Goal: Task Accomplishment & Management: Use online tool/utility

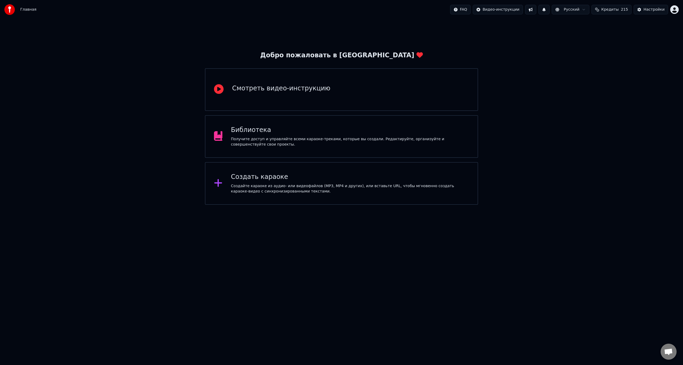
click at [612, 9] on span "Кредиты" at bounding box center [609, 9] width 17 height 5
click at [534, 114] on div "Добро пожаловать в Youka Смотреть видео-инструкцию Библиотека Получите доступ и…" at bounding box center [341, 112] width 683 height 186
click at [331, 180] on div "Создать караоке" at bounding box center [350, 177] width 238 height 9
click at [309, 189] on div "Создайте караоке из аудио- или видеофайлов (MP3, MP4 и других), или вставьте UR…" at bounding box center [350, 188] width 238 height 11
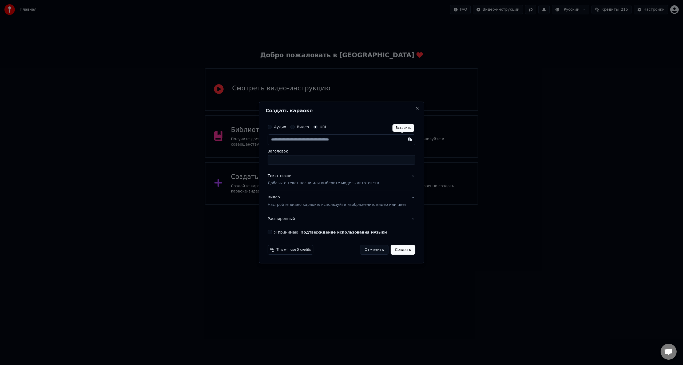
click at [404, 139] on button "button" at bounding box center [409, 139] width 11 height 10
type input "**********"
click at [304, 161] on input "*******" at bounding box center [340, 160] width 147 height 10
type input "**********"
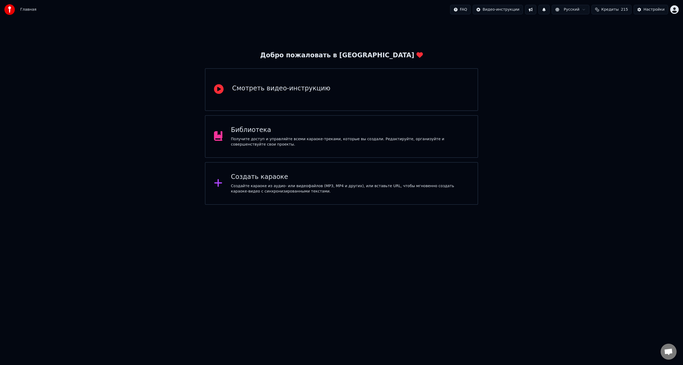
click at [314, 183] on div "Создайте караоке из аудио- или видеофайлов (MP3, MP4 и других), или вставьте UR…" at bounding box center [350, 188] width 238 height 11
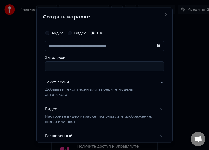
click at [90, 87] on p "Добавьте текст песни или выберите модель автотекста" at bounding box center [100, 92] width 110 height 11
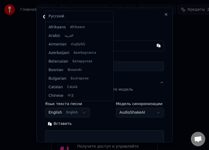
click at [78, 108] on body "**********" at bounding box center [104, 119] width 209 height 239
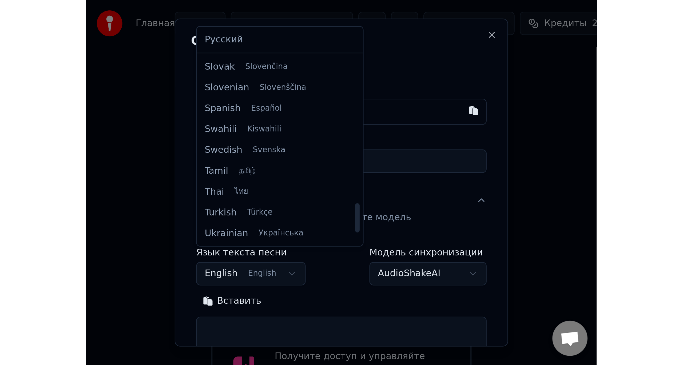
scroll to position [383, 0]
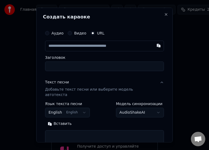
drag, startPoint x: 217, startPoint y: 154, endPoint x: 227, endPoint y: 159, distance: 11.1
click at [209, 159] on html "**********" at bounding box center [104, 119] width 209 height 239
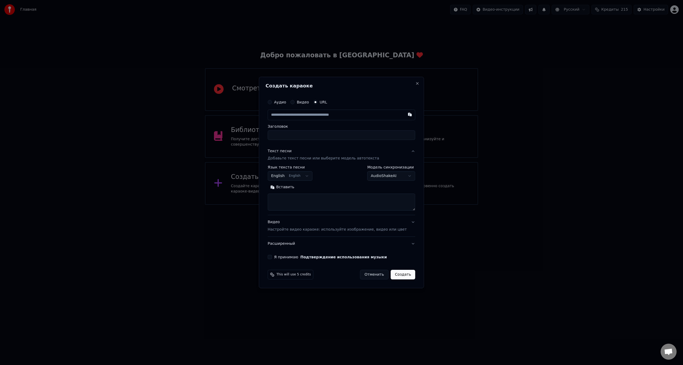
click at [296, 188] on button "Вставить" at bounding box center [281, 187] width 29 height 9
type textarea "**********"
click at [304, 175] on body "**********" at bounding box center [341, 102] width 683 height 205
select select "**"
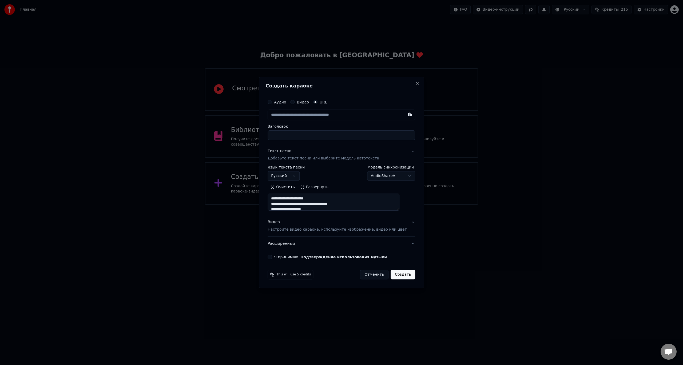
type textarea "**********"
select select
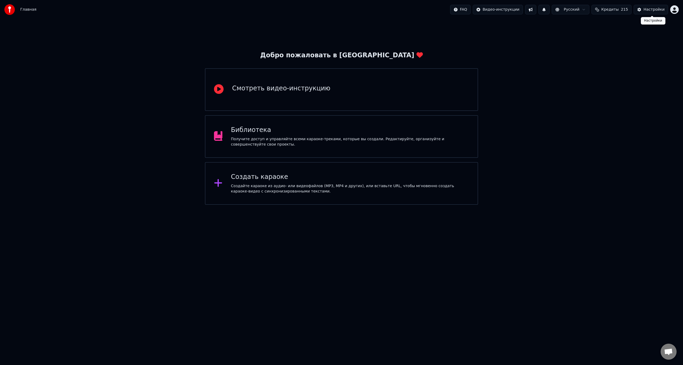
click at [654, 9] on div "Настройки" at bounding box center [653, 9] width 21 height 5
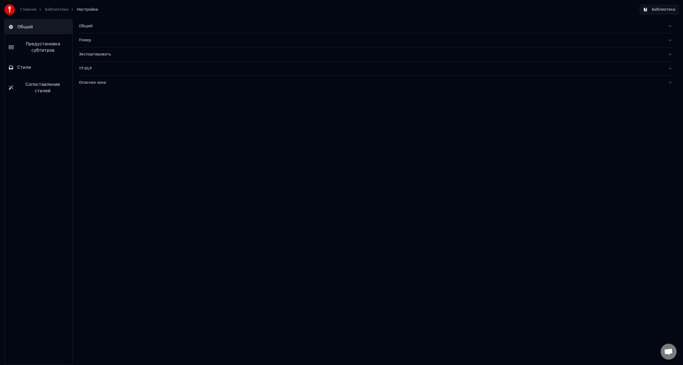
click at [54, 44] on span "Предустановка субтитров" at bounding box center [43, 47] width 50 height 13
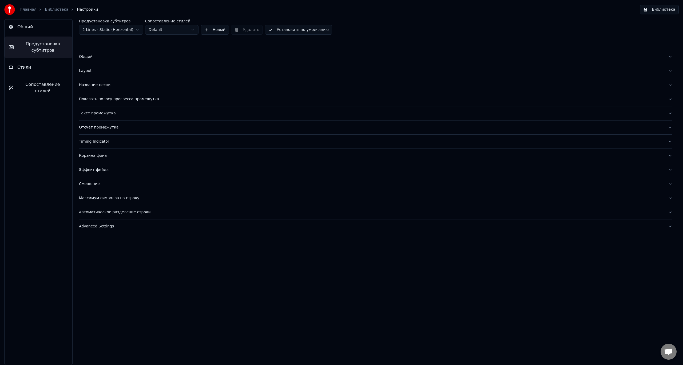
click at [135, 31] on html "Главная Библиотека Настройки Библиотека Общий Предустановка субтитров Стили Соп…" at bounding box center [341, 182] width 683 height 365
click at [176, 29] on html "Главная Библиотека Настройки Библиотека Общий Предустановка субтитров Стили Соп…" at bounding box center [341, 182] width 683 height 365
click at [122, 50] on html "Главная Библиотека Настройки Библиотека Общий Предустановка субтитров Стили Соп…" at bounding box center [341, 182] width 683 height 365
click at [91, 59] on div "Общий" at bounding box center [371, 56] width 584 height 5
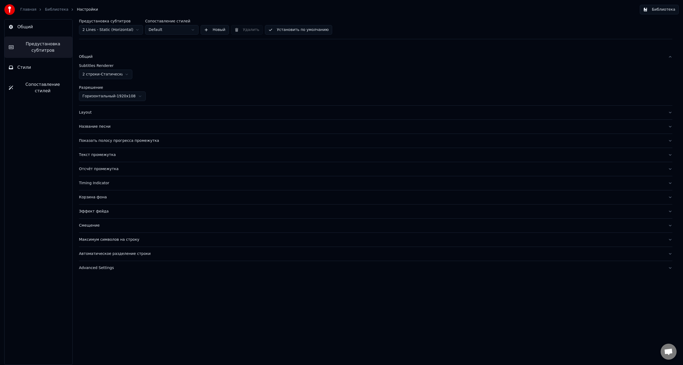
click at [133, 110] on div "Layout" at bounding box center [371, 112] width 584 height 5
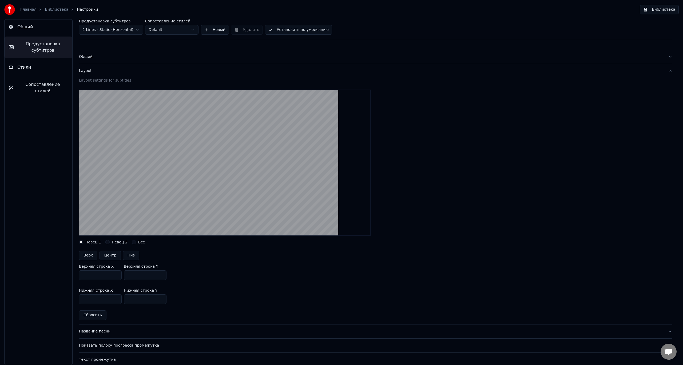
click at [114, 242] on label "Певец 2" at bounding box center [120, 242] width 16 height 4
click at [110, 242] on button "Певец 2" at bounding box center [107, 242] width 4 height 4
click at [90, 242] on label "Певец 1" at bounding box center [93, 242] width 16 height 4
click at [83, 242] on button "Певец 1" at bounding box center [81, 242] width 4 height 4
click at [90, 256] on button "Верх" at bounding box center [88, 256] width 18 height 10
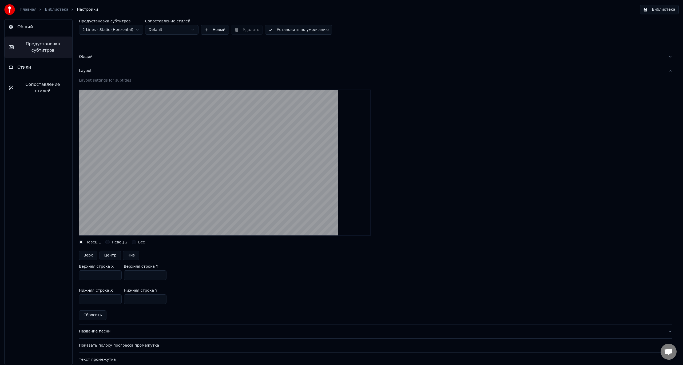
type input "***"
click at [108, 256] on button "Центр" at bounding box center [109, 256] width 21 height 10
type input "***"
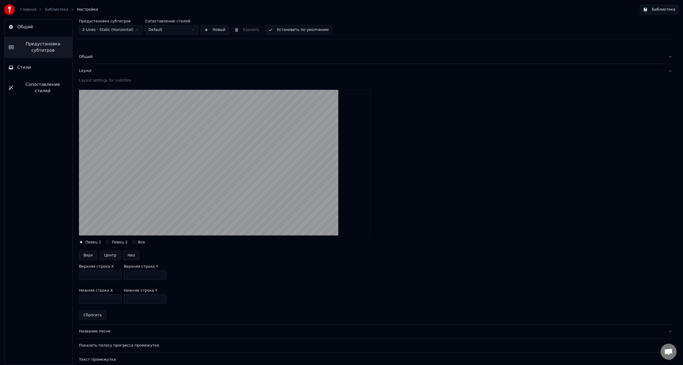
click at [117, 274] on input "***" at bounding box center [100, 275] width 43 height 10
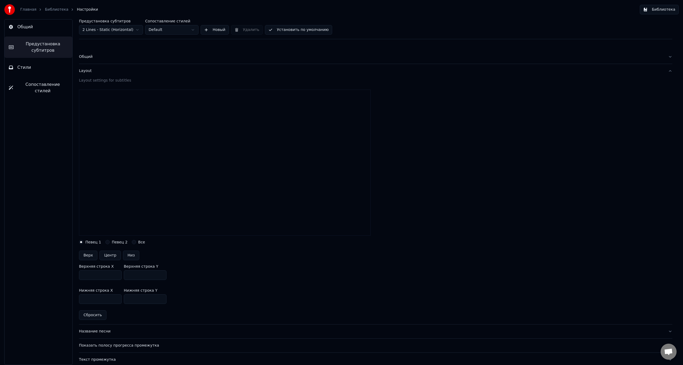
click at [117, 273] on input "***" at bounding box center [100, 275] width 43 height 10
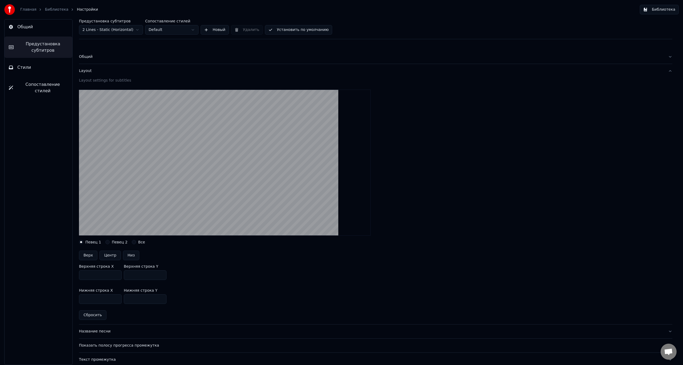
drag, startPoint x: 85, startPoint y: 278, endPoint x: 76, endPoint y: 278, distance: 8.8
click at [76, 278] on div "Предустановка субтитров 2 Lines - Static (Horizontal) Сопоставление стилей Defa…" at bounding box center [375, 192] width 614 height 346
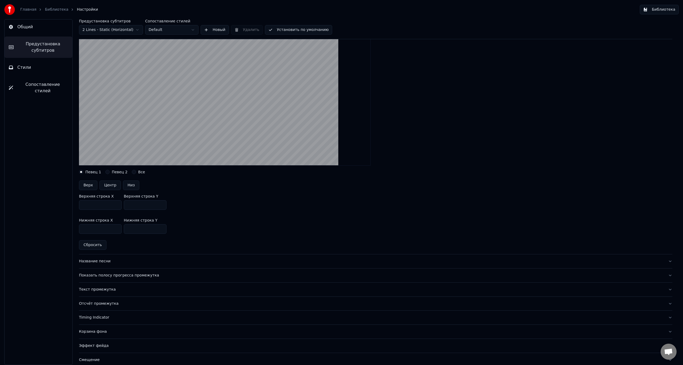
scroll to position [80, 0]
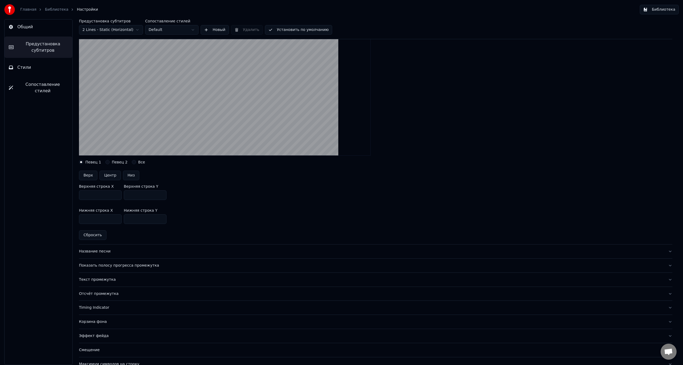
type input "****"
click at [98, 254] on div "Название песни" at bounding box center [371, 251] width 584 height 5
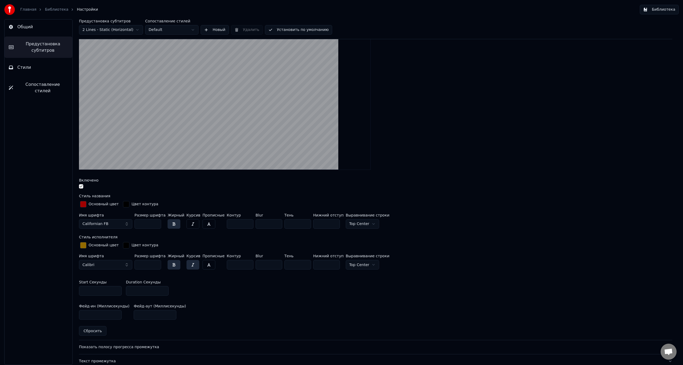
click at [109, 224] on button "Californian FB" at bounding box center [105, 224] width 53 height 10
click at [103, 273] on div "Arial" at bounding box center [105, 270] width 51 height 9
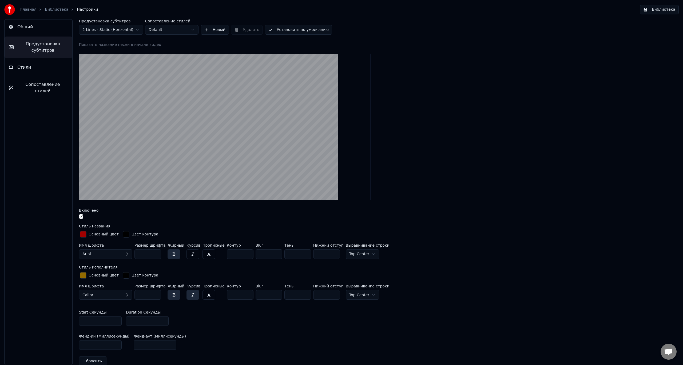
scroll to position [27, 0]
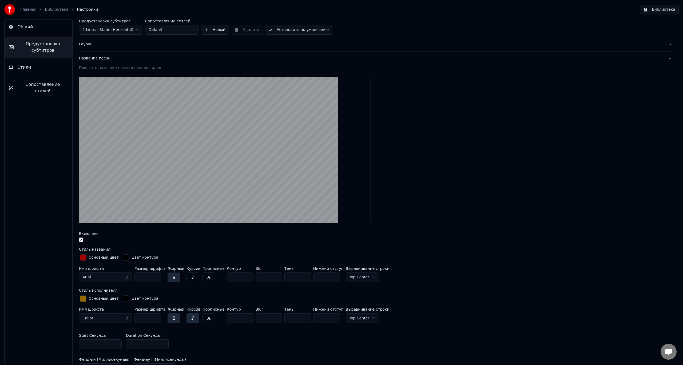
click at [118, 279] on button "Arial" at bounding box center [105, 277] width 53 height 10
click at [114, 314] on div "Algerian" at bounding box center [110, 314] width 38 height 5
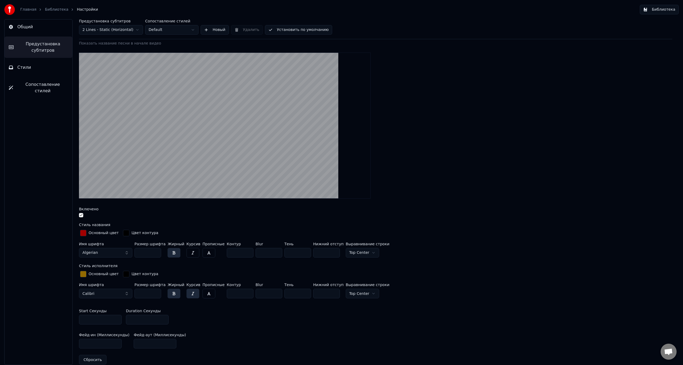
scroll to position [53, 0]
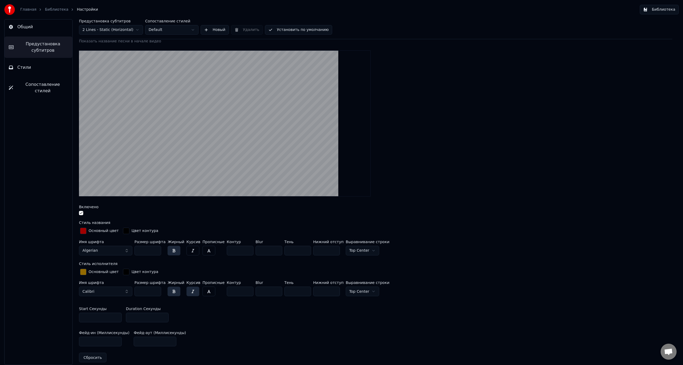
click at [82, 272] on div "button" at bounding box center [83, 272] width 6 height 6
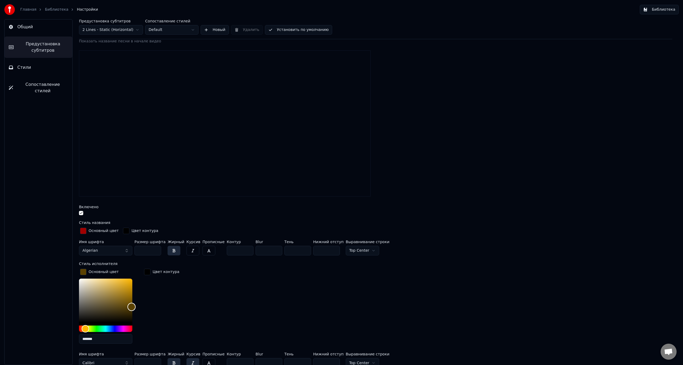
drag, startPoint x: 131, startPoint y: 306, endPoint x: 134, endPoint y: 307, distance: 3.7
click at [132, 307] on div "Color" at bounding box center [105, 301] width 53 height 44
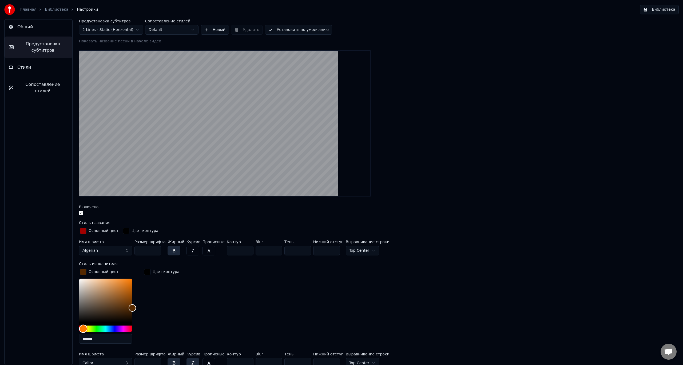
click at [83, 330] on div "Hue" at bounding box center [83, 329] width 8 height 8
drag, startPoint x: 135, startPoint y: 306, endPoint x: 136, endPoint y: 303, distance: 3.4
click at [136, 303] on div "Color" at bounding box center [132, 304] width 8 height 8
drag, startPoint x: 129, startPoint y: 303, endPoint x: 104, endPoint y: 285, distance: 31.1
click at [104, 285] on div "Color" at bounding box center [104, 286] width 8 height 8
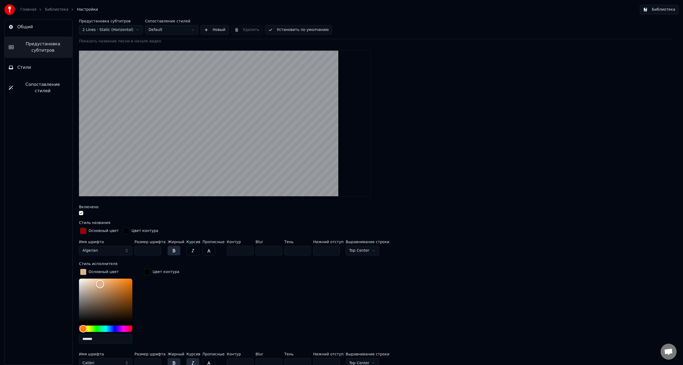
drag, startPoint x: 102, startPoint y: 285, endPoint x: 100, endPoint y: 283, distance: 3.0
click at [100, 283] on div "Color" at bounding box center [100, 284] width 8 height 8
type input "*******"
click at [86, 328] on div "Hue" at bounding box center [86, 329] width 8 height 8
click at [165, 299] on div "Цвет контура" at bounding box center [161, 308] width 37 height 81
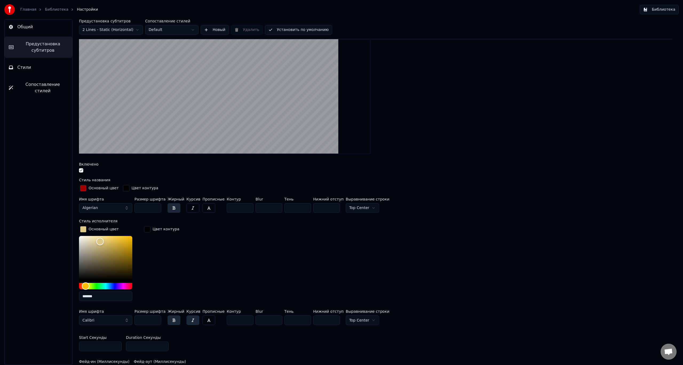
scroll to position [107, 0]
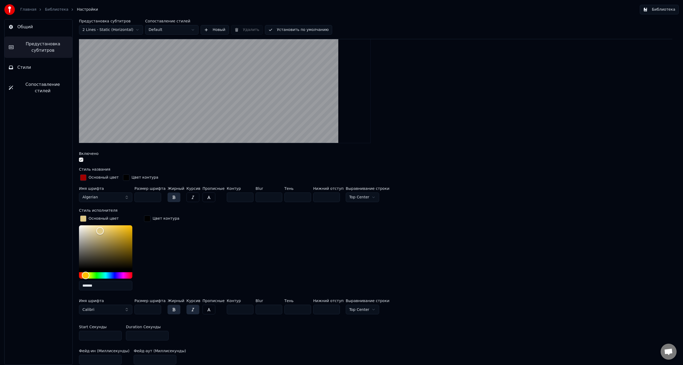
click at [110, 309] on button "Calibri" at bounding box center [105, 310] width 53 height 10
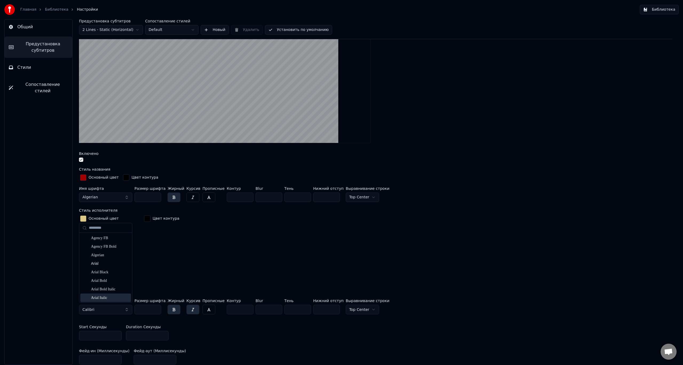
click at [112, 299] on div "Arial Italic" at bounding box center [110, 297] width 38 height 5
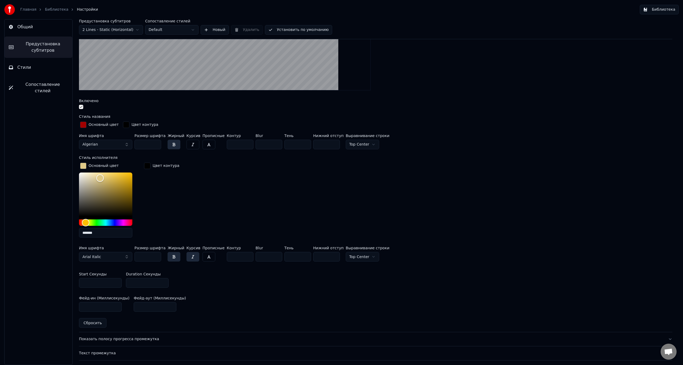
scroll to position [160, 0]
click at [117, 254] on button "Arial Italic" at bounding box center [105, 256] width 53 height 10
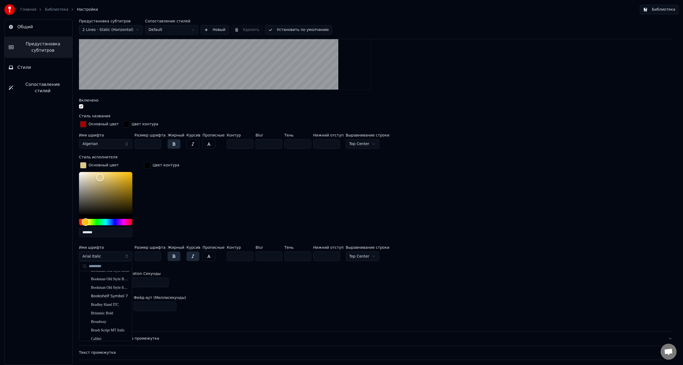
scroll to position [347, 0]
click at [107, 315] on div "Britannic Bold" at bounding box center [110, 313] width 38 height 5
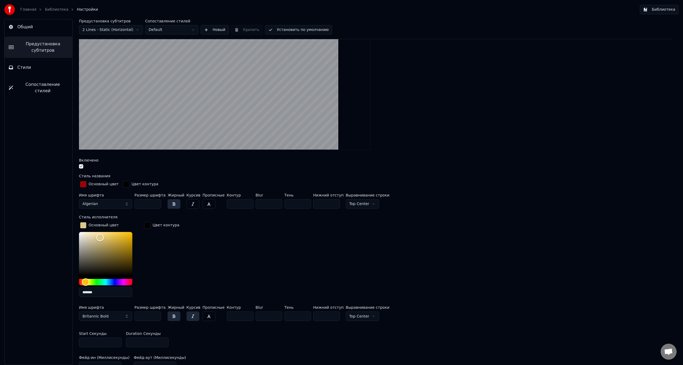
scroll to position [107, 0]
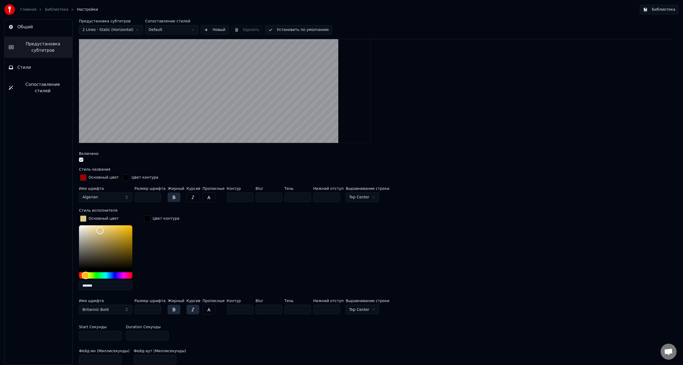
click at [202, 309] on button "button" at bounding box center [208, 310] width 13 height 10
click at [103, 309] on span "Britannic Bold" at bounding box center [95, 309] width 26 height 5
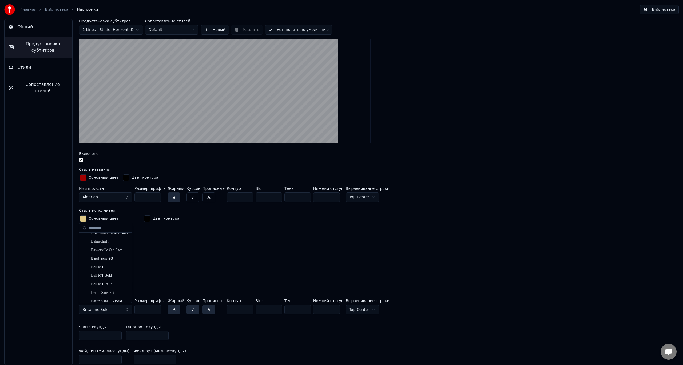
scroll to position [133, 0]
click at [109, 284] on div "Berlin Sans FB Demi Bold" at bounding box center [110, 283] width 38 height 5
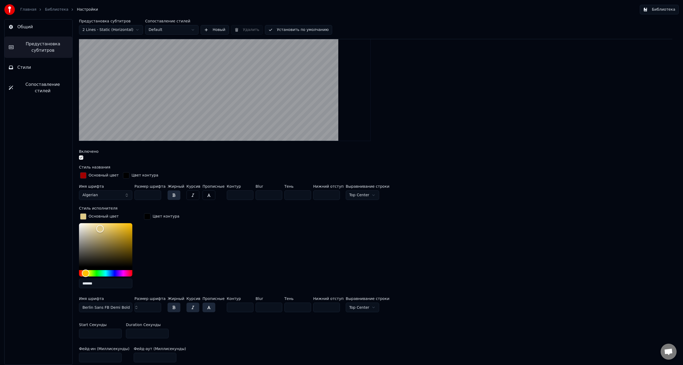
scroll to position [107, 0]
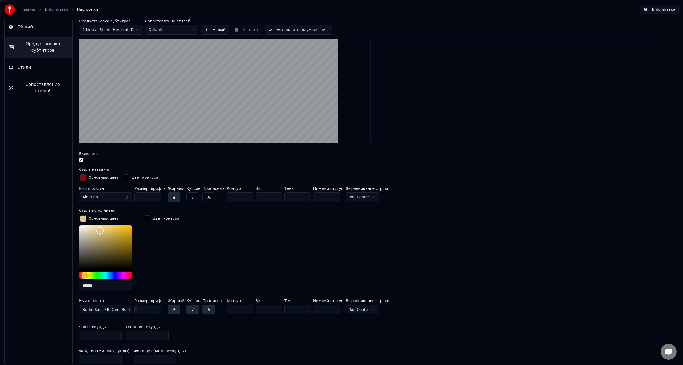
click at [117, 310] on span "Berlin Sans FB Demi Bold" at bounding box center [105, 309] width 47 height 5
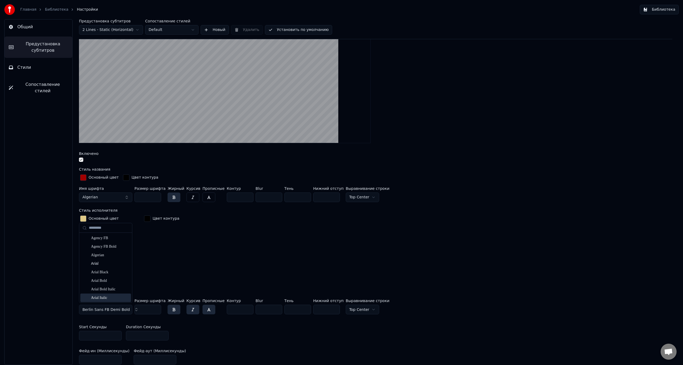
click at [111, 295] on div "Arial Italic" at bounding box center [110, 297] width 38 height 5
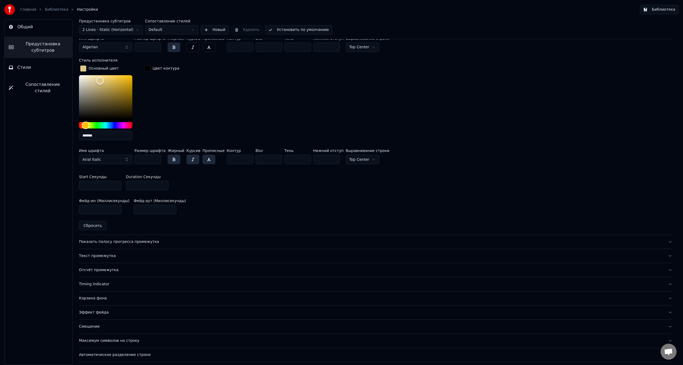
scroll to position [213, 0]
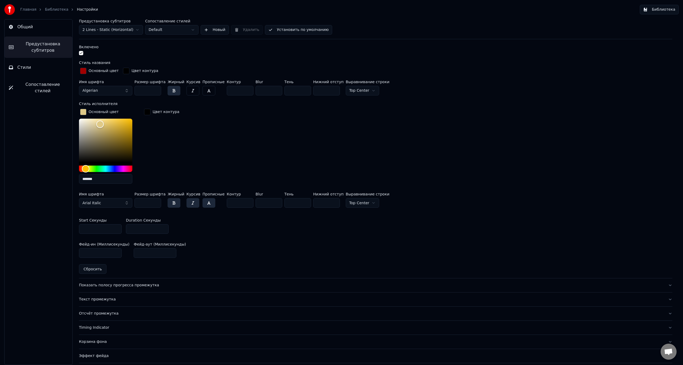
click at [112, 205] on button "Arial Italic" at bounding box center [105, 203] width 53 height 10
click at [116, 240] on div "Calibri Light" at bounding box center [110, 239] width 38 height 5
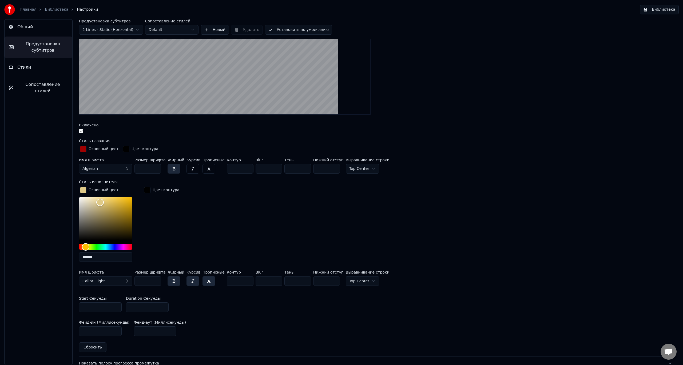
scroll to position [107, 0]
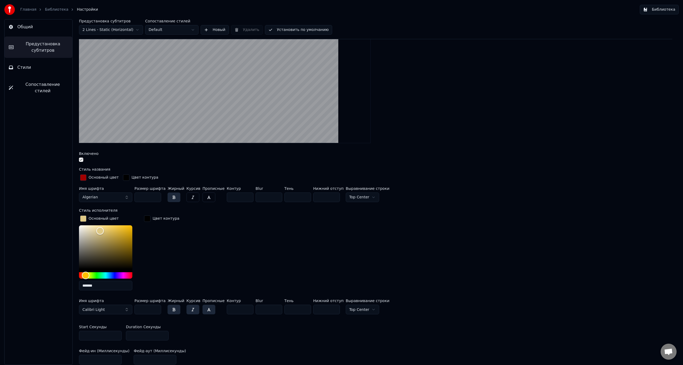
click at [116, 309] on button "Calibri Light" at bounding box center [105, 310] width 53 height 10
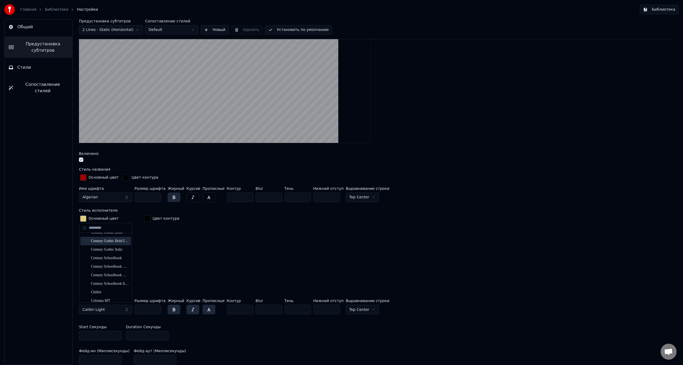
scroll to position [667, 0]
click at [109, 286] on div "Colonna MT" at bounding box center [110, 287] width 38 height 5
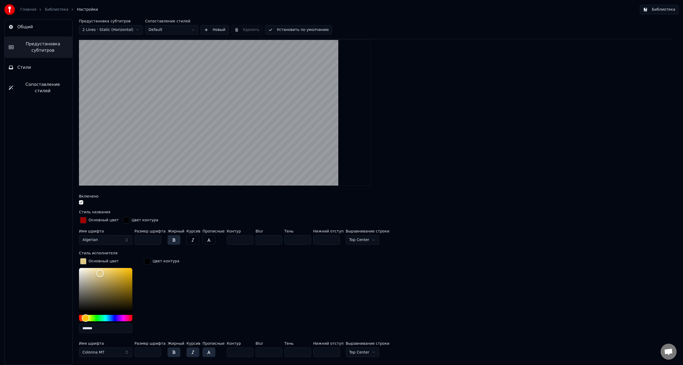
scroll to position [27, 0]
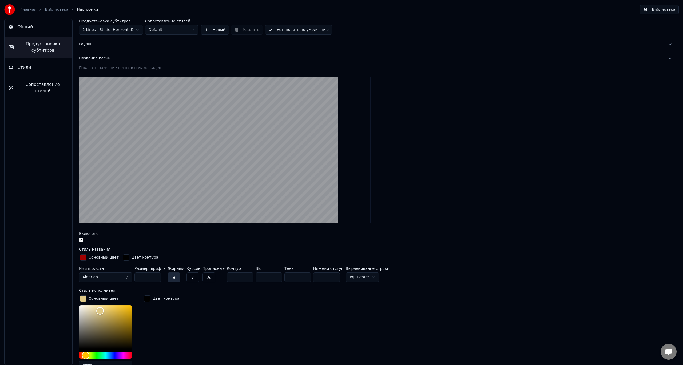
click at [155, 275] on input "***" at bounding box center [147, 277] width 27 height 10
type input "***"
click at [155, 275] on input "***" at bounding box center [147, 277] width 27 height 10
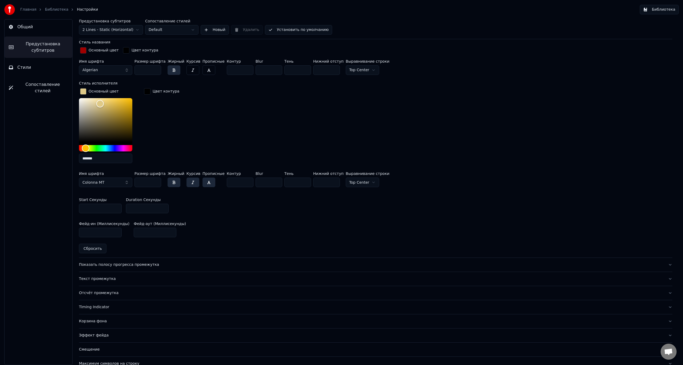
scroll to position [240, 0]
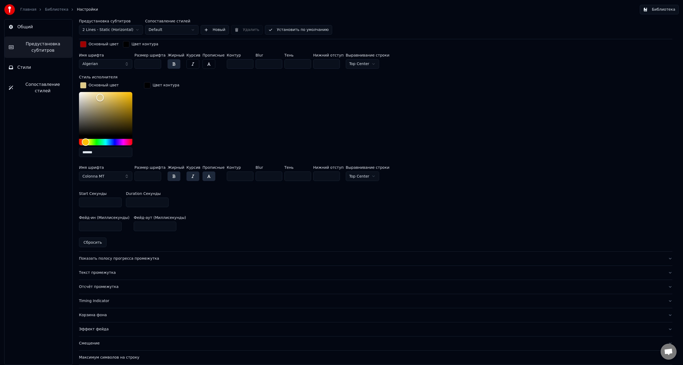
click at [139, 258] on div "Показать полосу прогресса промежутка" at bounding box center [371, 258] width 584 height 5
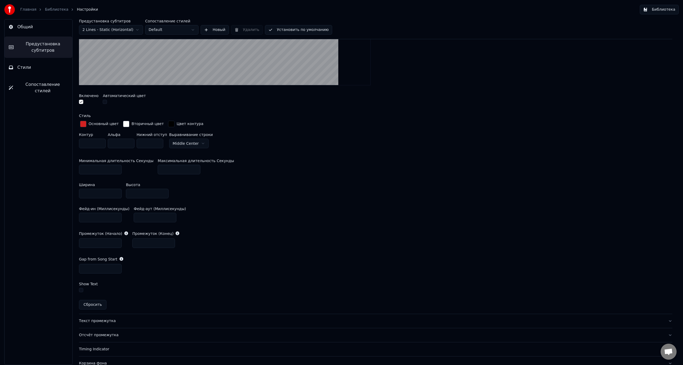
scroll to position [191, 0]
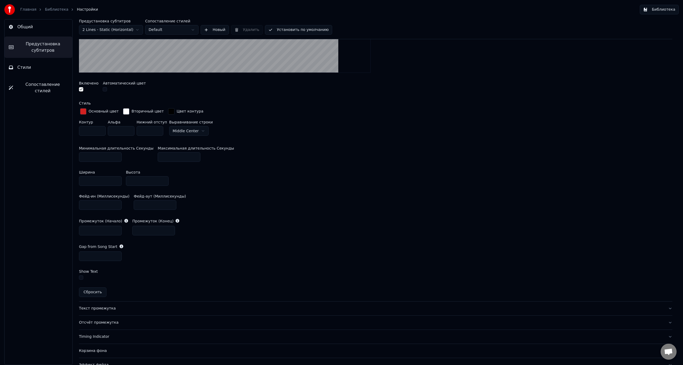
click at [127, 306] on div "Текст промежутка" at bounding box center [371, 308] width 584 height 5
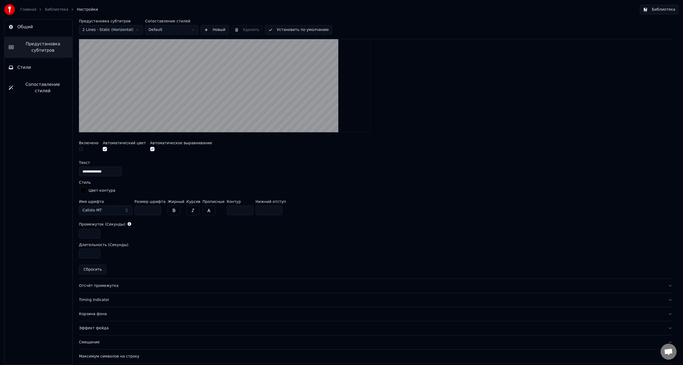
scroll to position [150, 0]
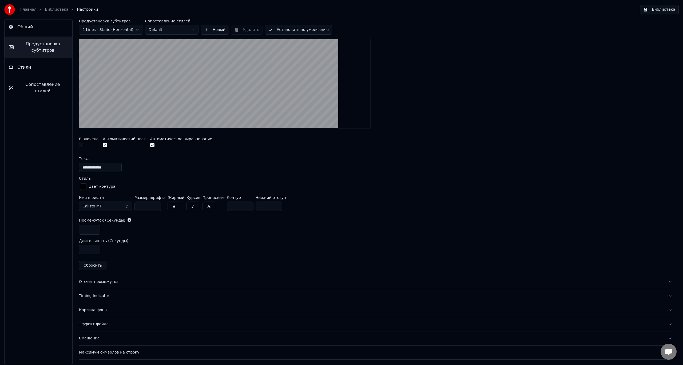
click at [114, 280] on div "Отсчёт промежутка" at bounding box center [371, 281] width 584 height 5
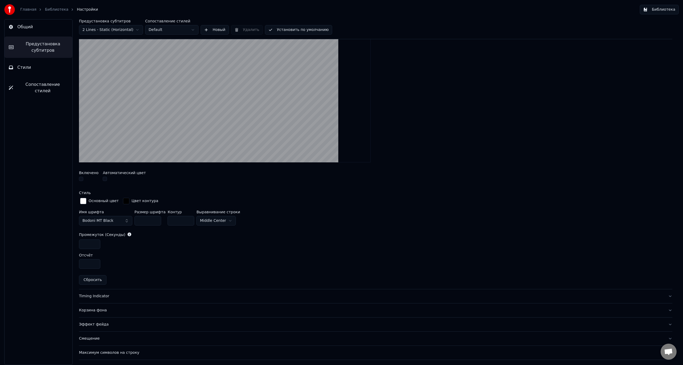
scroll to position [156, 0]
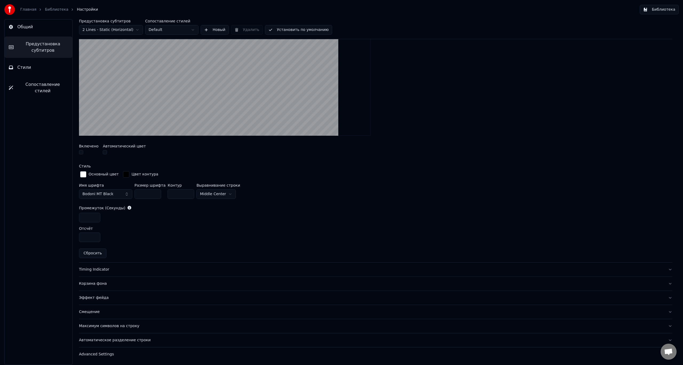
click at [102, 272] on button "Timing Indicator" at bounding box center [375, 270] width 593 height 14
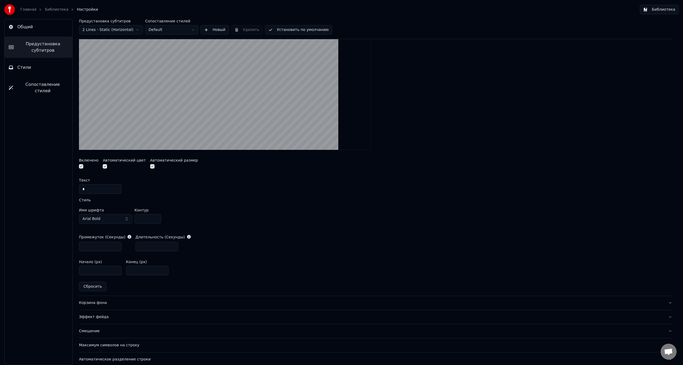
click at [99, 305] on div "Корзина фона" at bounding box center [371, 302] width 584 height 5
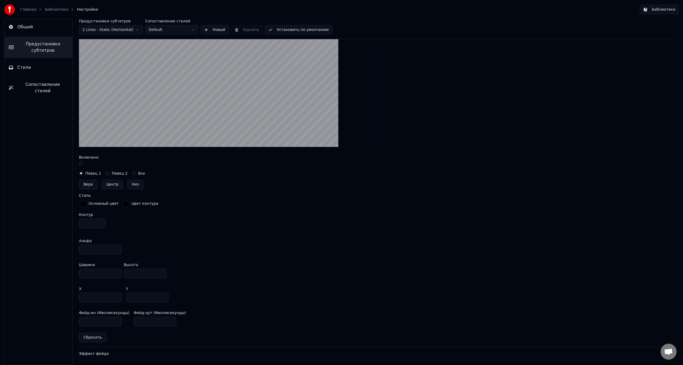
scroll to position [229, 0]
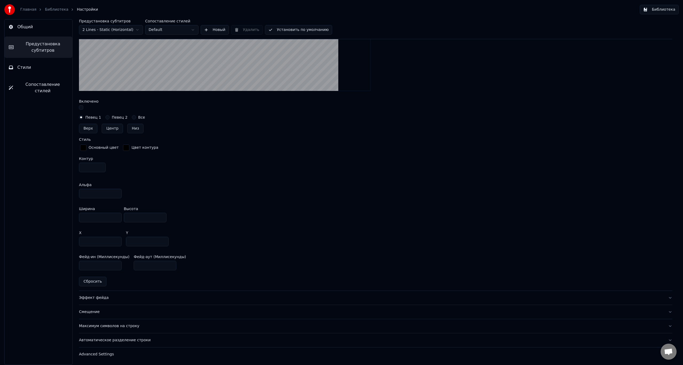
click at [109, 297] on div "Эффект фейда" at bounding box center [371, 297] width 584 height 5
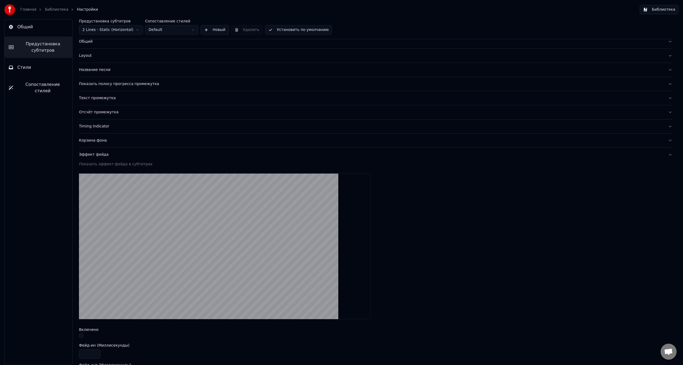
scroll to position [0, 0]
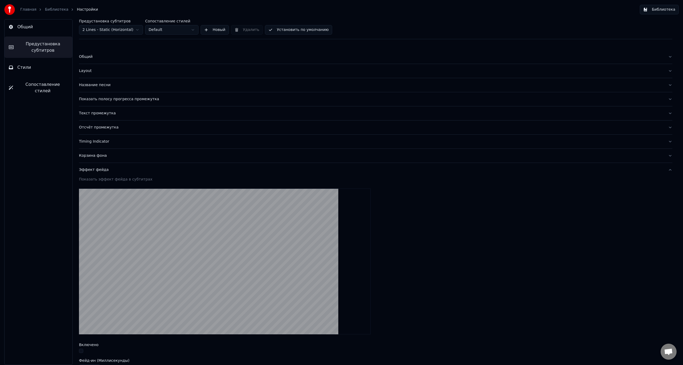
click at [98, 58] on div "Общий" at bounding box center [371, 56] width 584 height 5
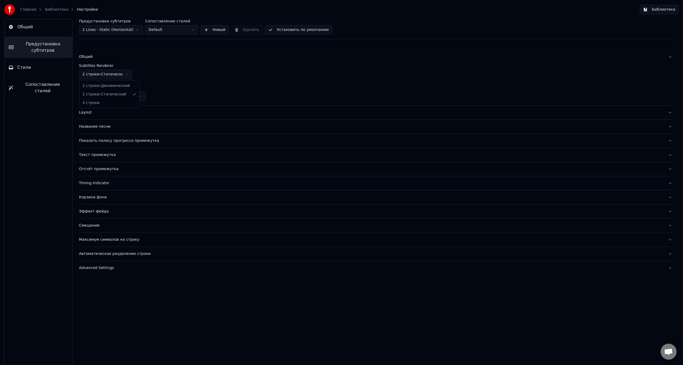
click at [128, 78] on html "Главная Библиотека Настройки Библиотека Общий Предустановка субтитров Стили Соп…" at bounding box center [341, 182] width 683 height 365
click at [108, 115] on div "Layout" at bounding box center [371, 112] width 584 height 5
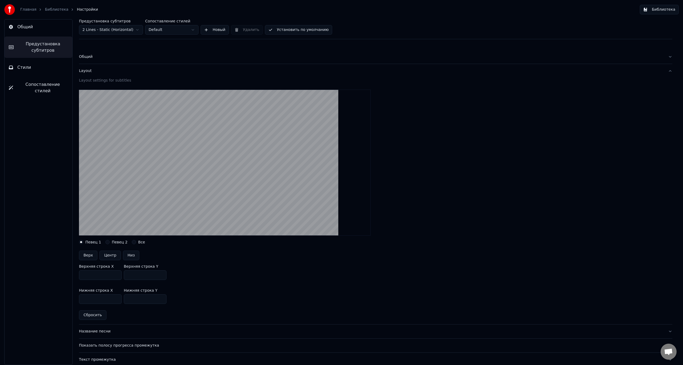
click at [131, 255] on button "Низ" at bounding box center [131, 256] width 16 height 10
type input "***"
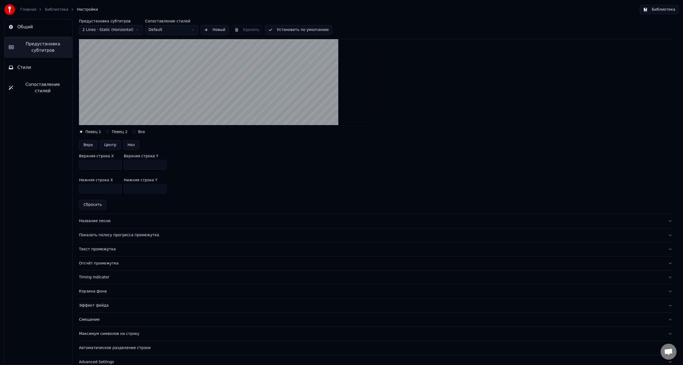
scroll to position [119, 0]
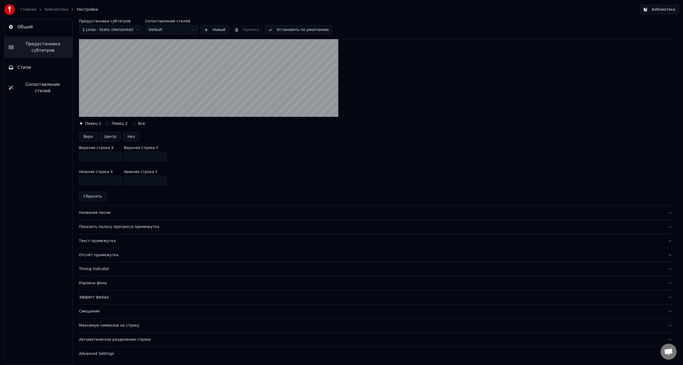
click at [101, 306] on button "Смещение" at bounding box center [375, 311] width 593 height 14
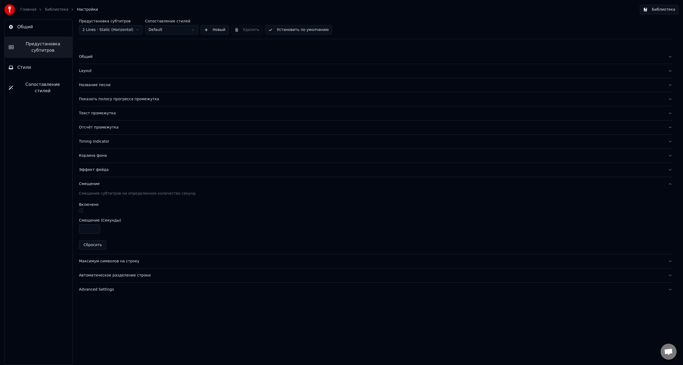
click at [106, 274] on div "Автоматическое разделение строки" at bounding box center [371, 275] width 584 height 5
click at [116, 201] on button "Максимум символов на строку" at bounding box center [375, 198] width 593 height 14
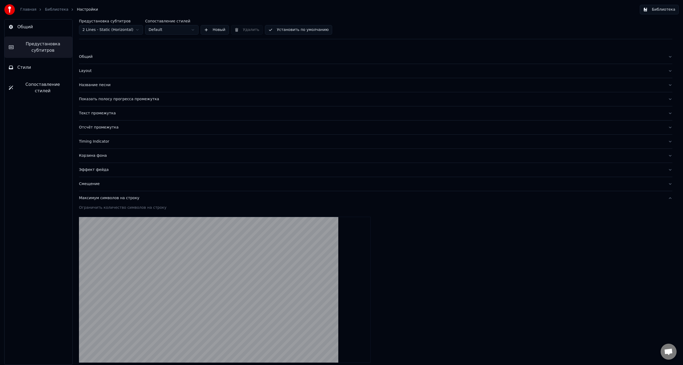
click at [28, 29] on span "Общий" at bounding box center [24, 27] width 15 height 6
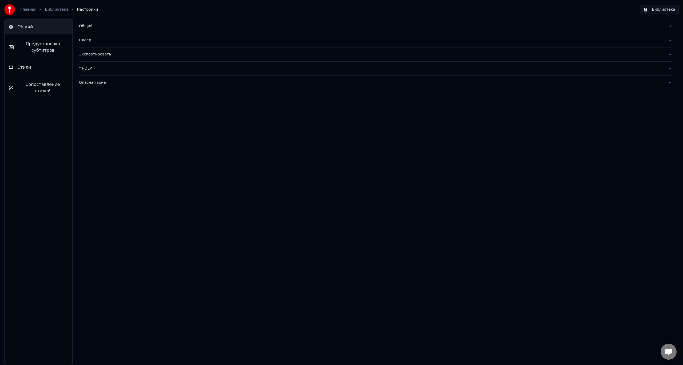
drag, startPoint x: 40, startPoint y: 24, endPoint x: 41, endPoint y: 18, distance: 6.7
click at [40, 24] on button "Общий" at bounding box center [39, 26] width 68 height 15
click at [53, 10] on link "Библиотека" at bounding box center [56, 9] width 23 height 5
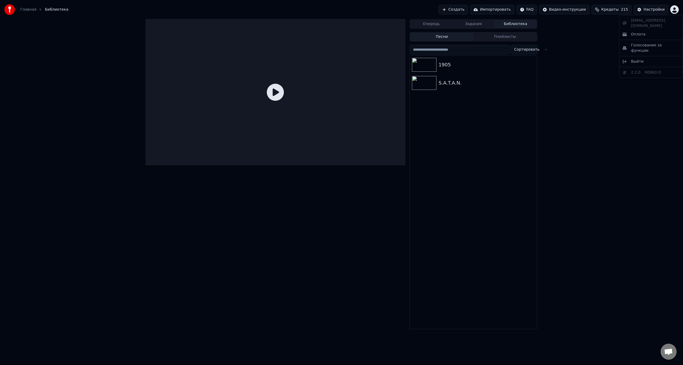
click at [675, 9] on html "Главная Библиотека Создать Импортировать FAQ Видео-инструкции Кредиты 215 Настр…" at bounding box center [341, 182] width 683 height 365
click at [439, 24] on button "Очередь" at bounding box center [431, 24] width 42 height 8
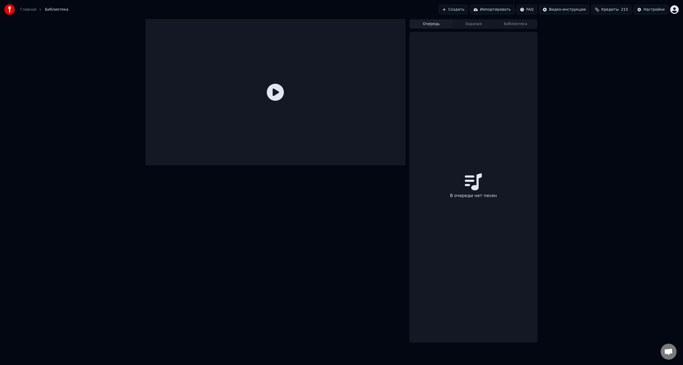
click at [468, 22] on button "Задания" at bounding box center [473, 24] width 42 height 8
click at [291, 85] on div at bounding box center [275, 92] width 259 height 146
click at [274, 90] on icon at bounding box center [275, 92] width 17 height 17
click at [440, 19] on div "Очередь Задания Библиотека" at bounding box center [473, 24] width 128 height 10
click at [437, 22] on button "Очередь" at bounding box center [431, 24] width 42 height 8
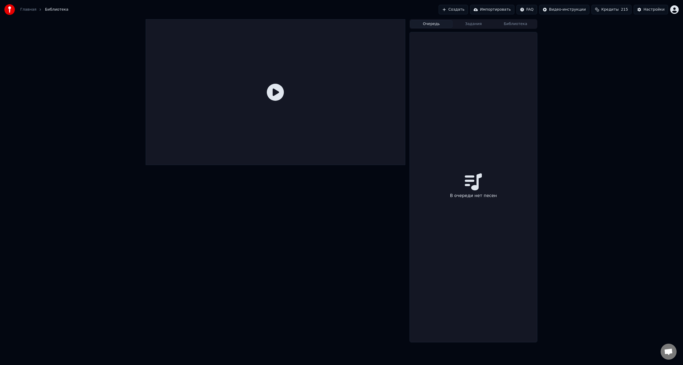
click at [462, 11] on button "Создать" at bounding box center [452, 10] width 29 height 10
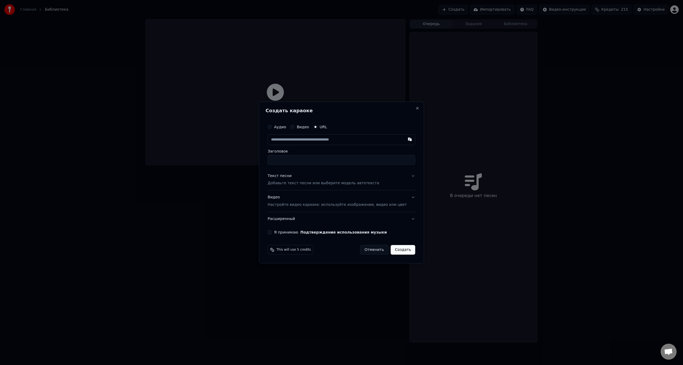
click at [340, 182] on p "Добавьте текст песни или выберите модель автотекста" at bounding box center [322, 183] width 111 height 5
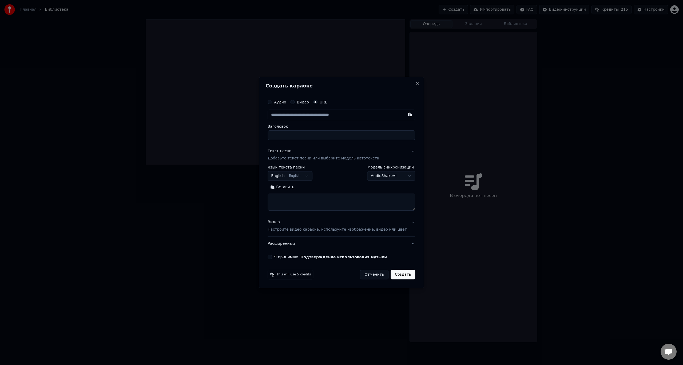
click at [311, 177] on body "**********" at bounding box center [341, 182] width 683 height 365
click at [250, 207] on div at bounding box center [341, 182] width 683 height 365
click at [284, 192] on div "Вставить" at bounding box center [340, 197] width 147 height 28
click at [287, 189] on button "Вставить" at bounding box center [281, 187] width 29 height 9
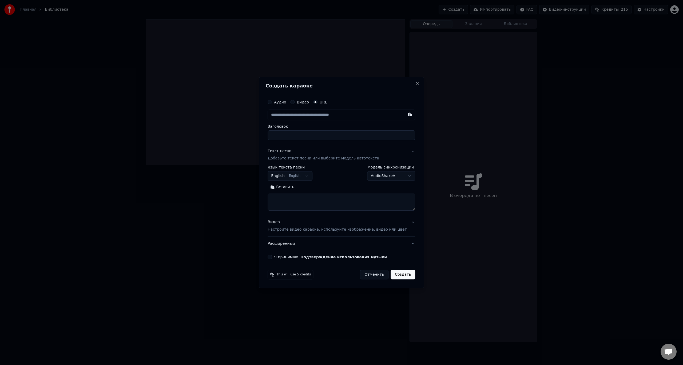
type textarea "**********"
drag, startPoint x: 323, startPoint y: 204, endPoint x: 268, endPoint y: 183, distance: 58.1
click at [264, 188] on body "**********" at bounding box center [341, 182] width 683 height 365
click at [339, 133] on input "Заголовок" at bounding box center [340, 135] width 147 height 10
click at [317, 111] on input "text" at bounding box center [340, 115] width 147 height 11
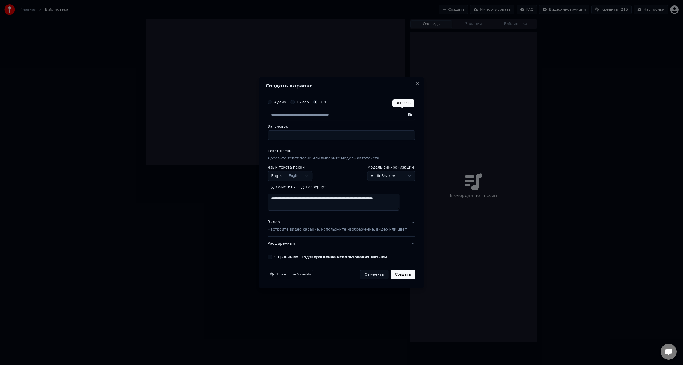
click at [404, 115] on button "button" at bounding box center [409, 115] width 11 height 10
type input "**********"
click at [304, 136] on input "*******" at bounding box center [340, 135] width 147 height 10
click at [297, 134] on input "**********" at bounding box center [340, 135] width 147 height 10
type input "**********"
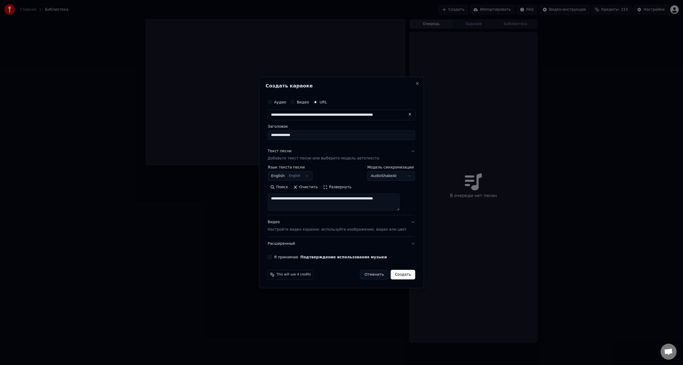
click at [314, 177] on body "**********" at bounding box center [341, 182] width 683 height 365
select select "**"
drag, startPoint x: 633, startPoint y: 168, endPoint x: 629, endPoint y: 170, distance: 4.2
select select
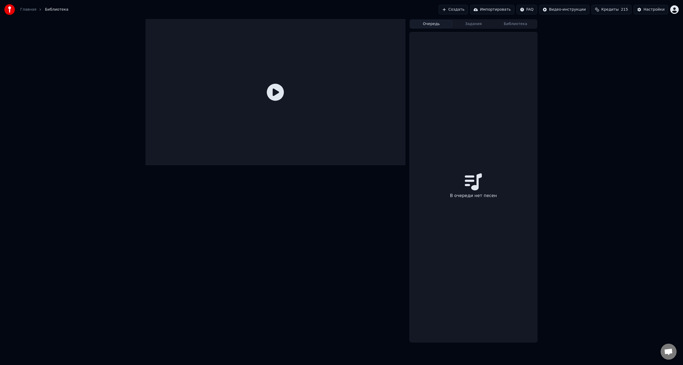
click at [464, 10] on button "Создать" at bounding box center [452, 10] width 29 height 10
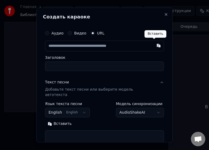
click at [154, 46] on button "button" at bounding box center [158, 45] width 11 height 10
type input "**********"
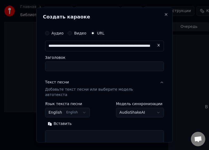
type input "*********"
click at [75, 106] on body "**********" at bounding box center [104, 75] width 209 height 150
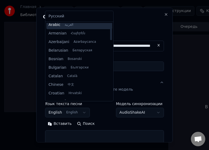
scroll to position [0, 0]
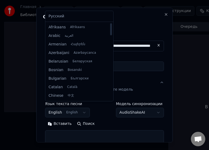
select select "**"
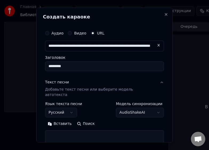
click at [61, 56] on label "Заголовок" at bounding box center [104, 57] width 119 height 4
click at [61, 61] on input "*********" at bounding box center [104, 66] width 119 height 10
click at [63, 119] on button "Вставить" at bounding box center [59, 123] width 29 height 9
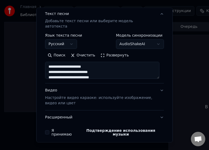
scroll to position [80, 0]
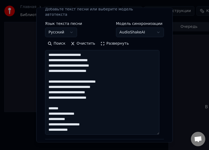
drag, startPoint x: 159, startPoint y: 61, endPoint x: 161, endPoint y: 129, distance: 68.0
click at [161, 129] on div "**********" at bounding box center [104, 69] width 123 height 248
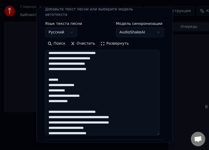
scroll to position [26, 0]
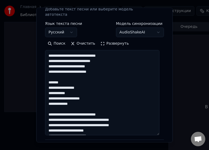
drag, startPoint x: 48, startPoint y: 49, endPoint x: 71, endPoint y: 78, distance: 37.2
click at [71, 78] on textarea at bounding box center [102, 92] width 114 height 85
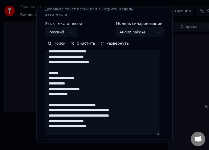
scroll to position [187, 0]
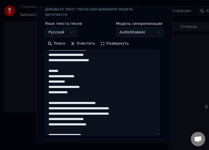
drag, startPoint x: 57, startPoint y: 65, endPoint x: 43, endPoint y: 65, distance: 13.3
click at [43, 65] on div "**********" at bounding box center [104, 69] width 123 height 249
type textarea "**********"
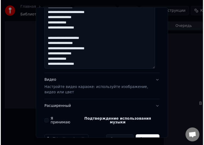
scroll to position [150, 0]
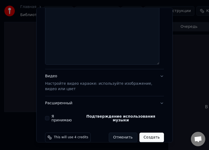
select select
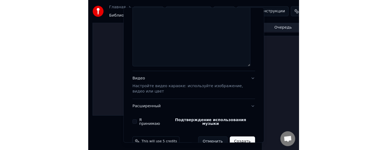
scroll to position [0, 0]
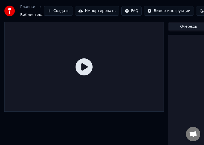
drag, startPoint x: 1, startPoint y: 149, endPoint x: -41, endPoint y: 173, distance: 48.2
drag, startPoint x: 0, startPoint y: 144, endPoint x: -10, endPoint y: 144, distance: 9.6
click at [0, 144] on html "Главная Библиотека Создать Импортировать FAQ Видео-инструкции Кредиты 215 Настр…" at bounding box center [102, 72] width 204 height 145
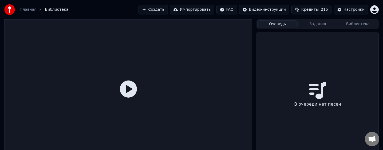
click at [168, 10] on button "Создать" at bounding box center [152, 10] width 29 height 10
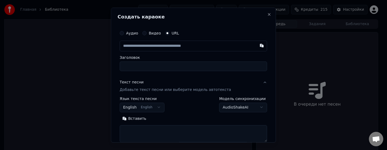
click at [152, 130] on textarea at bounding box center [193, 133] width 147 height 17
click at [137, 120] on button "Вставить" at bounding box center [134, 118] width 29 height 9
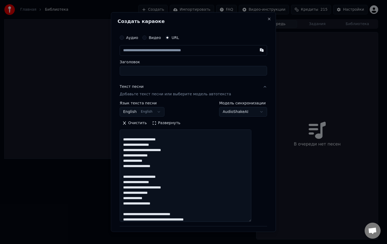
drag, startPoint x: 259, startPoint y: 150, endPoint x: 274, endPoint y: 220, distance: 71.7
click at [274, 220] on body "**********" at bounding box center [191, 122] width 383 height 244
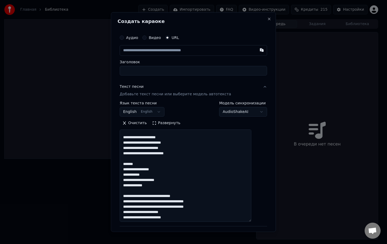
scroll to position [174, 0]
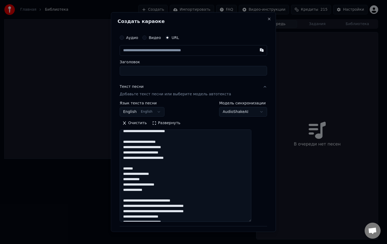
drag, startPoint x: 139, startPoint y: 167, endPoint x: 126, endPoint y: 167, distance: 13.1
click at [126, 167] on textarea at bounding box center [186, 175] width 132 height 92
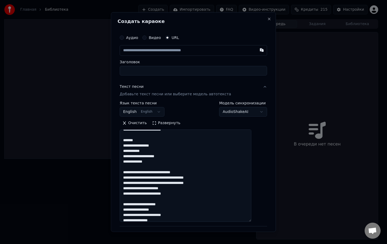
scroll to position [40, 0]
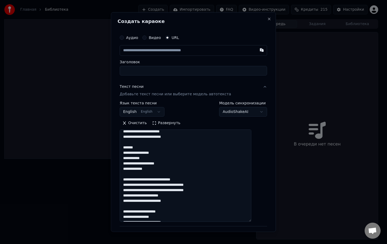
drag, startPoint x: 147, startPoint y: 148, endPoint x: 98, endPoint y: 144, distance: 50.0
click at [98, 145] on body "**********" at bounding box center [191, 122] width 383 height 244
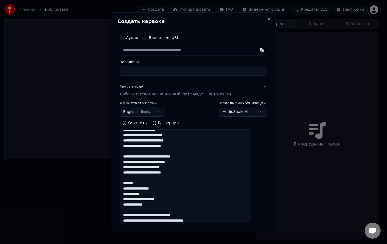
scroll to position [0, 0]
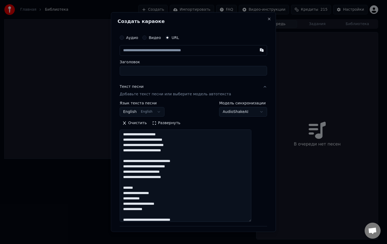
click at [154, 192] on textarea at bounding box center [186, 175] width 132 height 92
drag, startPoint x: 148, startPoint y: 193, endPoint x: 142, endPoint y: 193, distance: 6.4
click at [142, 193] on textarea at bounding box center [186, 175] width 132 height 92
drag, startPoint x: 147, startPoint y: 188, endPoint x: 124, endPoint y: 188, distance: 23.2
click at [124, 188] on div "**********" at bounding box center [194, 151] width 152 height 242
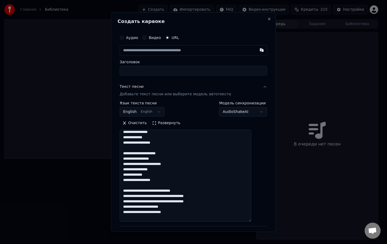
scroll to position [293, 0]
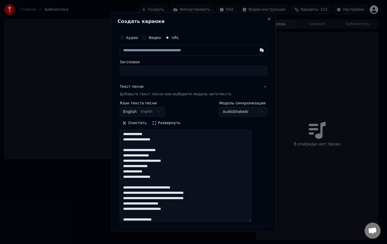
type textarea "**********"
click at [164, 110] on body "**********" at bounding box center [191, 122] width 383 height 244
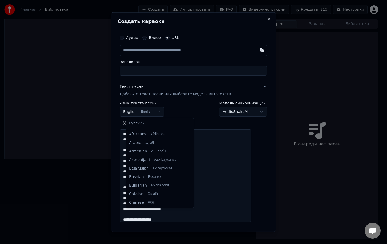
scroll to position [43, 0]
select select "**"
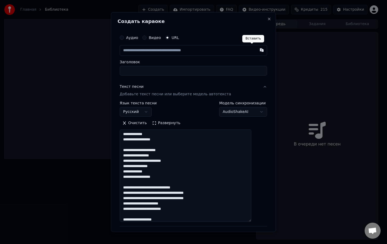
click at [257, 52] on button "button" at bounding box center [262, 50] width 11 height 10
type input "**********"
type input "*********"
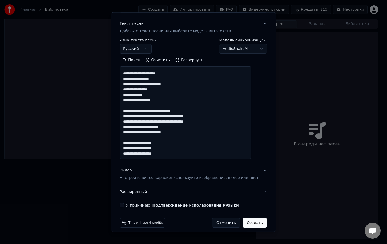
scroll to position [67, 0]
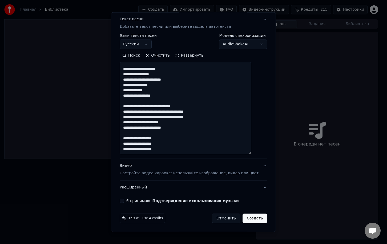
click at [185, 176] on button "Видео Настройте видео караоке: используйте изображение, видео или цвет" at bounding box center [193, 169] width 147 height 21
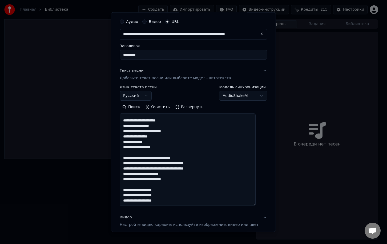
scroll to position [0, 0]
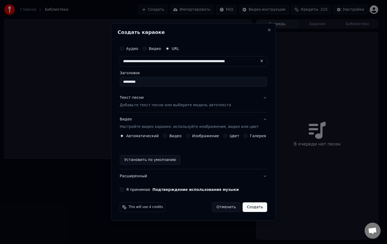
click at [259, 97] on button "Текст песни Добавьте текст песни или выберите модель автотекста" at bounding box center [193, 101] width 147 height 21
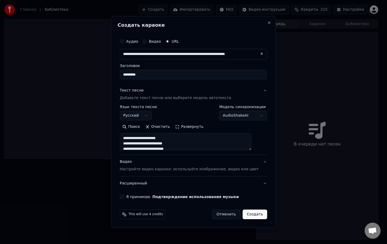
click at [124, 198] on button "Я принимаю Подтверждение использования музыки" at bounding box center [122, 196] width 4 height 4
click at [250, 218] on button "Создать" at bounding box center [255, 214] width 25 height 10
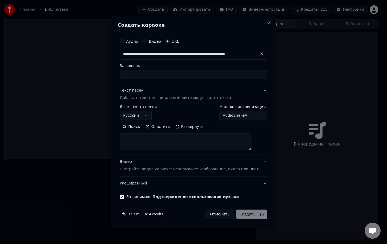
select select
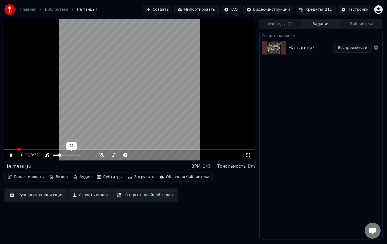
click at [59, 155] on span at bounding box center [56, 154] width 6 height 1
click at [33, 149] on span at bounding box center [129, 149] width 251 height 1
click at [41, 150] on span at bounding box center [39, 148] width 3 height 3
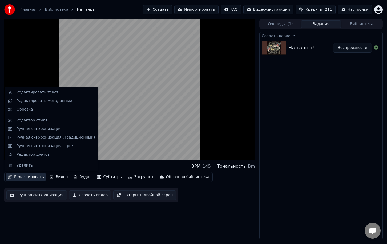
click at [38, 175] on button "Редактировать" at bounding box center [26, 176] width 41 height 7
click at [43, 121] on div "Редактор стиля" at bounding box center [56, 120] width 78 height 5
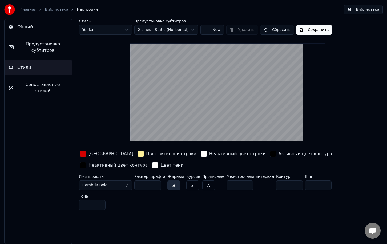
click at [50, 7] on link "Библиотека" at bounding box center [56, 9] width 23 height 5
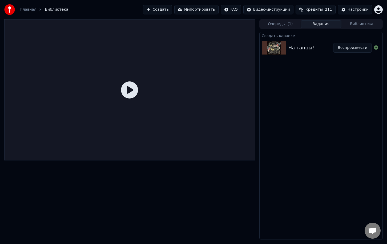
click at [285, 43] on img at bounding box center [274, 48] width 25 height 14
click at [304, 51] on div "На танцы!" at bounding box center [301, 47] width 26 height 7
click at [284, 49] on img at bounding box center [274, 48] width 25 height 14
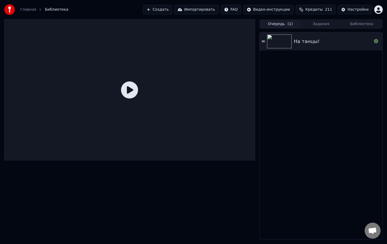
click at [286, 23] on button "Очередь ( 1 )" at bounding box center [280, 24] width 41 height 8
click at [297, 36] on div "На танцы!" at bounding box center [321, 41] width 123 height 18
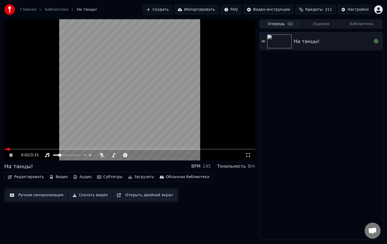
click at [11, 157] on icon at bounding box center [15, 155] width 13 height 4
click at [31, 177] on button "Редактировать" at bounding box center [26, 176] width 41 height 7
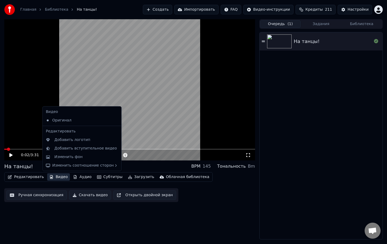
click at [49, 177] on icon "button" at bounding box center [51, 177] width 4 height 4
click at [51, 178] on button "Видео" at bounding box center [58, 176] width 23 height 7
click at [75, 158] on div "Изменить фон" at bounding box center [68, 156] width 28 height 5
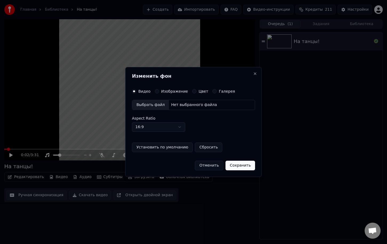
click at [192, 104] on div "Нет выбранного файла" at bounding box center [194, 104] width 50 height 5
click at [162, 91] on label "Изображение" at bounding box center [174, 91] width 27 height 4
click at [159, 91] on button "Изображение" at bounding box center [157, 91] width 4 height 4
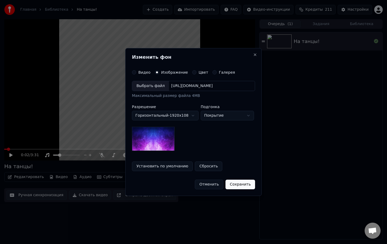
click at [158, 87] on div "Выбрать файл" at bounding box center [150, 86] width 37 height 10
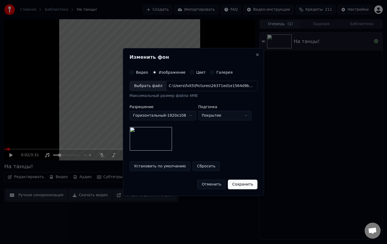
click at [242, 184] on button "Сохранить" at bounding box center [243, 184] width 30 height 10
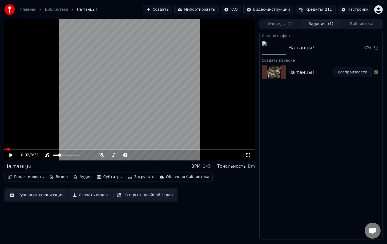
click at [9, 154] on icon at bounding box center [15, 155] width 13 height 4
click at [27, 150] on div "0:04 / 3:31" at bounding box center [129, 155] width 251 height 11
click at [29, 149] on span at bounding box center [129, 149] width 251 height 1
click at [333, 46] on div "На танцы!" at bounding box center [310, 47] width 45 height 7
click at [352, 48] on button "Воспроизвести" at bounding box center [352, 48] width 39 height 10
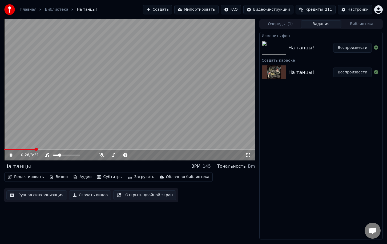
click at [35, 149] on span at bounding box center [129, 149] width 251 height 1
click at [45, 148] on span at bounding box center [45, 148] width 3 height 3
click at [41, 149] on span at bounding box center [23, 149] width 39 height 1
click at [23, 149] on span at bounding box center [13, 149] width 19 height 1
click at [9, 156] on icon at bounding box center [15, 155] width 13 height 4
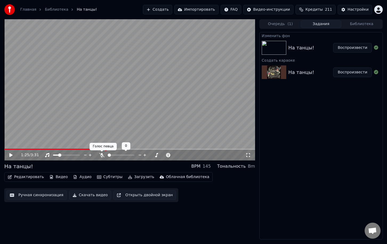
click at [102, 156] on icon at bounding box center [101, 155] width 5 height 4
click at [10, 156] on icon at bounding box center [10, 155] width 3 height 4
click at [90, 148] on video at bounding box center [129, 89] width 251 height 141
click at [90, 149] on span at bounding box center [55, 149] width 103 height 1
click at [10, 156] on icon at bounding box center [10, 155] width 3 height 4
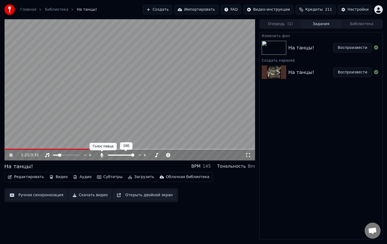
click at [100, 156] on icon at bounding box center [101, 155] width 5 height 4
click at [216, 192] on div "Редактировать Видео Аудио Субтитры Загрузить Облачная библиотека Ручная синхрон…" at bounding box center [129, 187] width 251 height 30
click at [137, 149] on span at bounding box center [129, 149] width 251 height 1
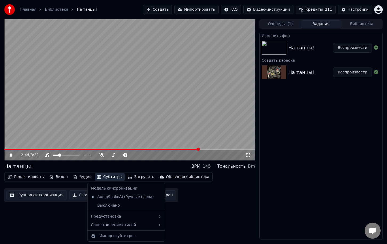
click at [101, 175] on button "Субтитры" at bounding box center [110, 176] width 30 height 7
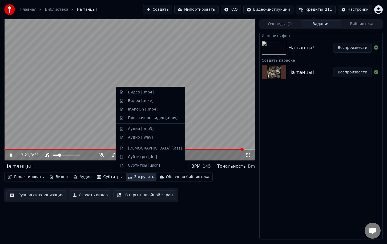
click at [301, 164] on div "Изменить фон На танцы! Воспроизвести Создать караоке На танцы! Воспроизвести" at bounding box center [320, 135] width 123 height 207
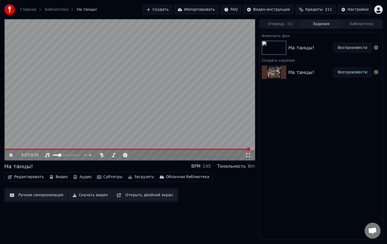
click at [131, 177] on button "Загрузить" at bounding box center [141, 176] width 31 height 7
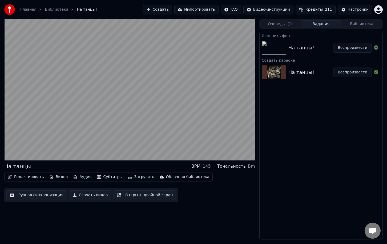
click at [82, 194] on button "Скачать видео" at bounding box center [90, 195] width 42 height 10
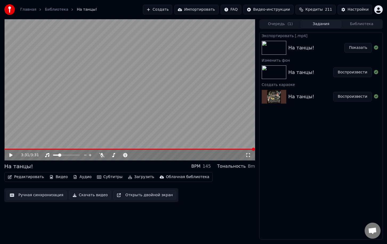
click at [172, 8] on button "Создать" at bounding box center [157, 10] width 29 height 10
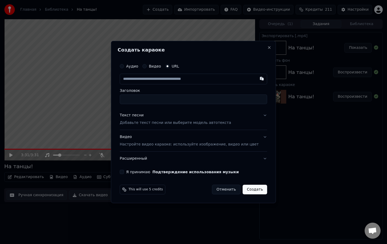
click at [161, 121] on p "Добавьте текст песни или выберите модель автотекста" at bounding box center [175, 122] width 111 height 5
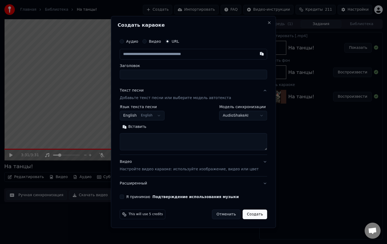
click at [144, 129] on button "Вставить" at bounding box center [134, 126] width 29 height 9
type textarea "**********"
click at [152, 116] on body "**********" at bounding box center [193, 122] width 387 height 244
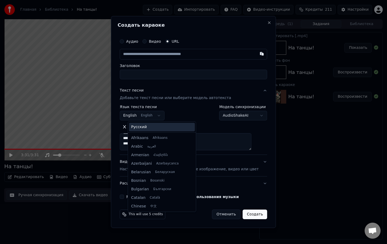
scroll to position [43, 0]
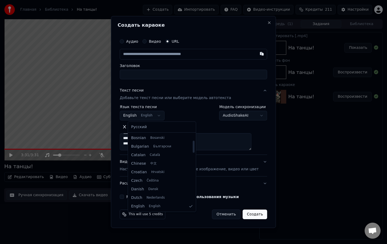
select select "**"
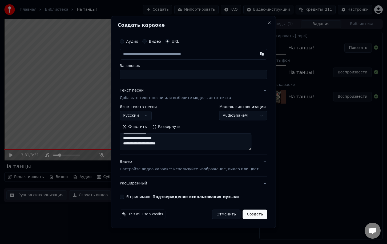
type textarea "**********"
click at [158, 55] on input "text" at bounding box center [193, 54] width 147 height 11
click at [257, 54] on button "button" at bounding box center [262, 54] width 11 height 10
type input "**********"
type textarea "**********"
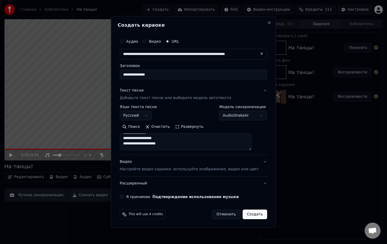
type input "**********"
click at [171, 170] on p "Настройте видео караоке: используйте изображение, видео или цвет" at bounding box center [189, 168] width 139 height 5
type textarea "**********"
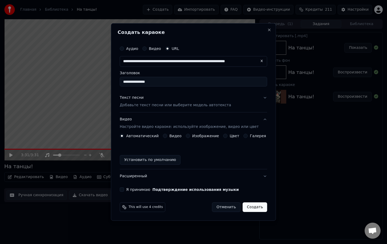
click at [190, 136] on button "Изображение" at bounding box center [188, 136] width 4 height 4
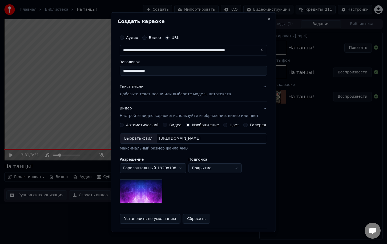
click at [144, 137] on div "Выбрать файл" at bounding box center [138, 139] width 37 height 10
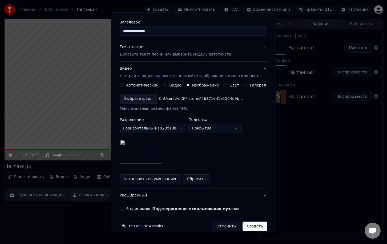
scroll to position [48, 0]
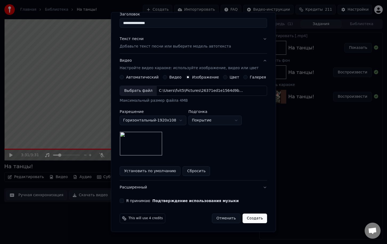
click at [131, 199] on label "Я принимаю Подтверждение использования музыки" at bounding box center [182, 201] width 113 height 4
click at [124, 199] on button "Я принимаю Подтверждение использования музыки" at bounding box center [122, 200] width 4 height 4
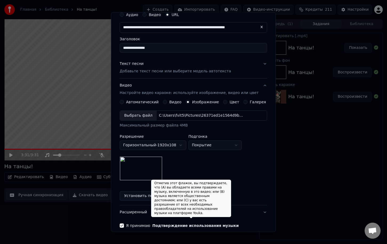
scroll to position [21, 0]
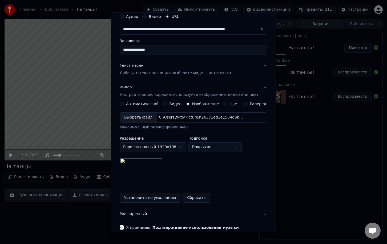
click at [128, 227] on div "Я принимаю Подтверждение использования музыки" at bounding box center [193, 227] width 147 height 4
click at [124, 228] on button "Я принимаю Подтверждение использования музыки" at bounding box center [122, 227] width 4 height 4
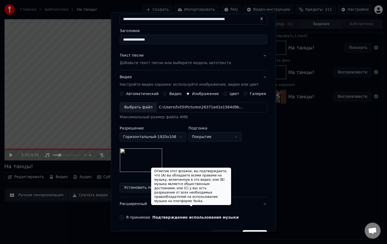
scroll to position [48, 0]
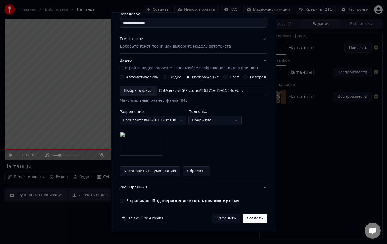
click at [247, 219] on button "Создать" at bounding box center [255, 218] width 25 height 10
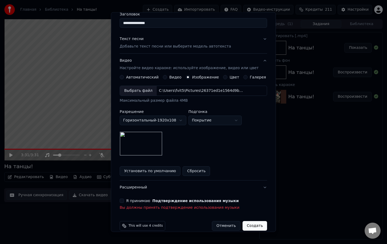
click at [124, 202] on button "Я принимаю Подтверждение использования музыки" at bounding box center [122, 200] width 4 height 4
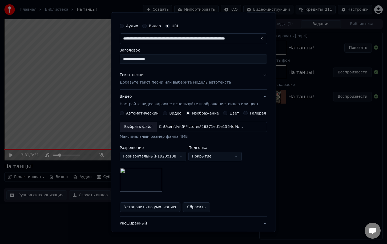
scroll to position [0, 0]
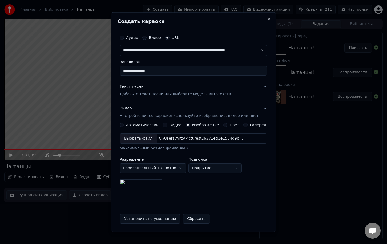
click at [181, 72] on input "**********" at bounding box center [193, 71] width 147 height 10
drag, startPoint x: 158, startPoint y: 70, endPoint x: 184, endPoint y: 75, distance: 26.6
click at [184, 75] on input "**********" at bounding box center [193, 71] width 147 height 10
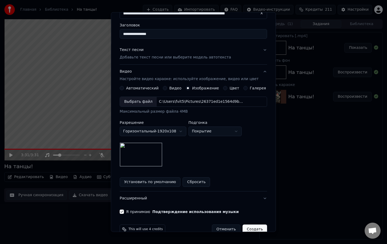
scroll to position [48, 0]
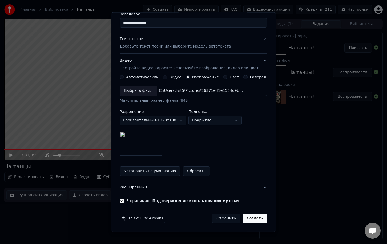
type input "**********"
click at [248, 218] on button "Создать" at bounding box center [255, 218] width 25 height 10
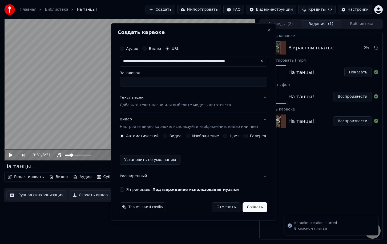
scroll to position [0, 0]
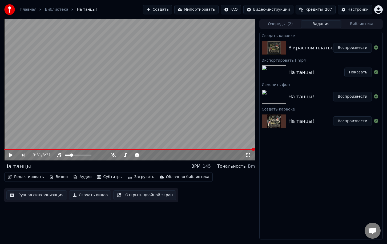
click at [11, 154] on icon at bounding box center [10, 155] width 3 height 4
click at [19, 149] on span at bounding box center [129, 149] width 251 height 1
click at [31, 149] on span at bounding box center [129, 149] width 251 height 1
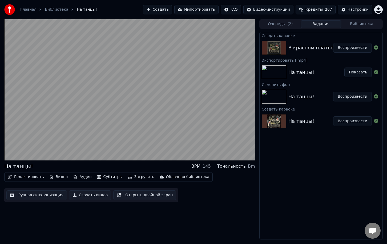
click at [343, 48] on button "Воспроизвести" at bounding box center [352, 48] width 39 height 10
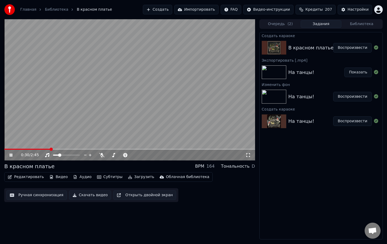
click at [91, 195] on button "Скачать видео" at bounding box center [90, 195] width 42 height 10
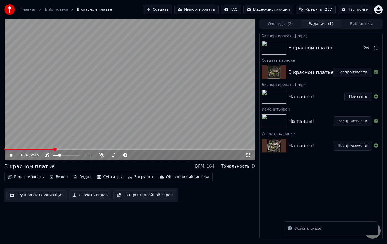
click at [172, 11] on button "Создать" at bounding box center [157, 10] width 29 height 10
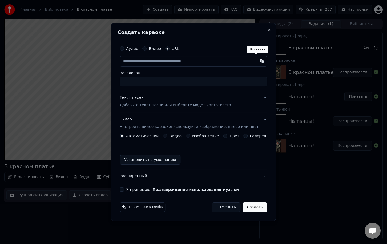
click at [257, 62] on button "button" at bounding box center [262, 61] width 11 height 10
type input "**********"
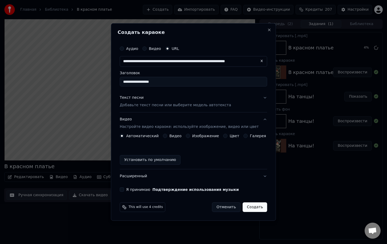
type input "**********"
click at [144, 102] on div "Текст песни Добавьте текст песни или выберите модель автотекста" at bounding box center [175, 101] width 111 height 13
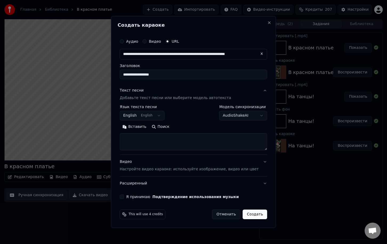
click at [147, 128] on button "Вставить" at bounding box center [134, 126] width 29 height 9
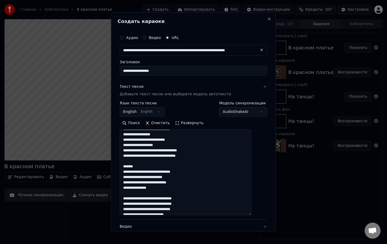
drag, startPoint x: 256, startPoint y: 150, endPoint x: 267, endPoint y: 220, distance: 71.2
click at [267, 220] on div "**********" at bounding box center [193, 121] width 165 height 219
drag, startPoint x: 130, startPoint y: 167, endPoint x: 145, endPoint y: 167, distance: 14.4
click at [144, 167] on textarea at bounding box center [186, 174] width 132 height 91
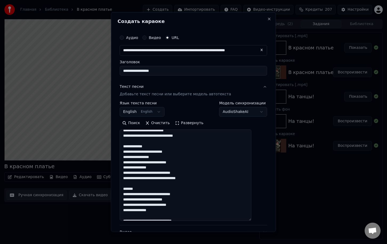
scroll to position [133, 0]
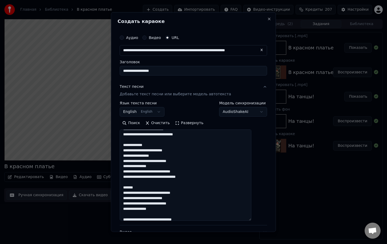
drag, startPoint x: 129, startPoint y: 189, endPoint x: 147, endPoint y: 189, distance: 18.1
click at [147, 189] on textarea at bounding box center [186, 174] width 132 height 91
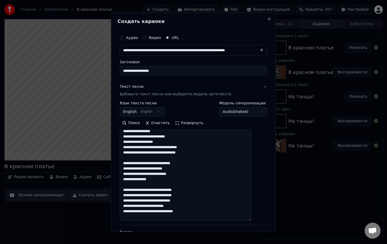
scroll to position [80, 0]
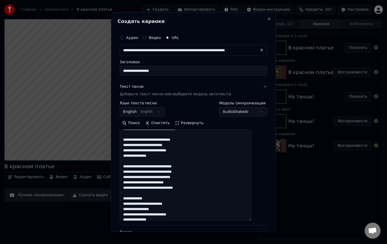
type textarea "**********"
click at [161, 112] on body "**********" at bounding box center [193, 122] width 387 height 244
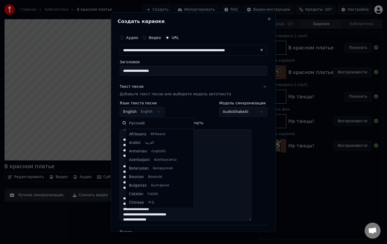
scroll to position [43, 0]
select select "**"
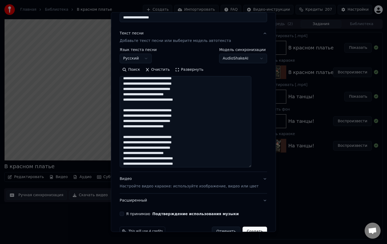
scroll to position [217, 0]
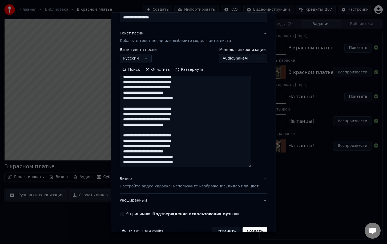
click at [184, 187] on p "Настройте видео караоке: используйте изображение, видео или цвет" at bounding box center [189, 185] width 139 height 5
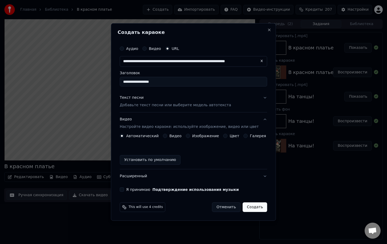
click at [155, 159] on button "Установить по умолчанию" at bounding box center [150, 160] width 61 height 10
click at [137, 160] on div "Saved" at bounding box center [193, 160] width 147 height 10
click at [197, 137] on label "Изображение" at bounding box center [205, 136] width 27 height 4
click at [190, 137] on button "Изображение" at bounding box center [188, 136] width 4 height 4
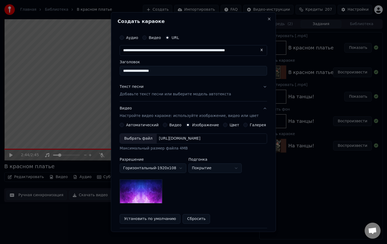
click at [145, 141] on div "Выбрать файл" at bounding box center [138, 139] width 37 height 10
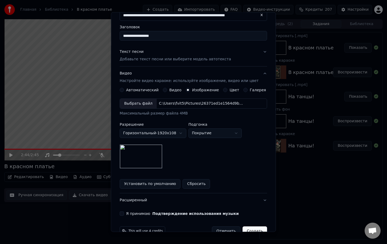
scroll to position [48, 0]
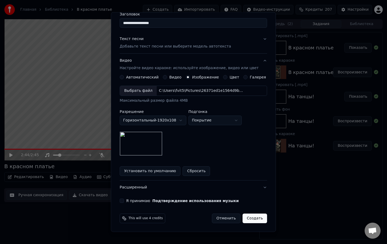
click at [130, 202] on label "Я принимаю Подтверждение использования музыки" at bounding box center [182, 201] width 113 height 4
click at [124, 202] on button "Я принимаю Подтверждение использования музыки" at bounding box center [122, 200] width 4 height 4
click at [247, 216] on button "Создать" at bounding box center [255, 218] width 25 height 10
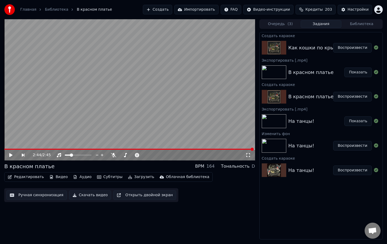
click at [250, 150] on div "2:44 / 2:45" at bounding box center [129, 155] width 251 height 11
click at [231, 149] on span at bounding box center [232, 148] width 3 height 3
click at [88, 196] on button "Скачать видео" at bounding box center [90, 195] width 42 height 10
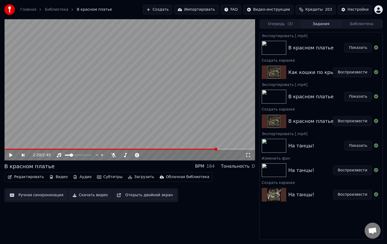
click at [167, 10] on button "Создать" at bounding box center [157, 10] width 29 height 10
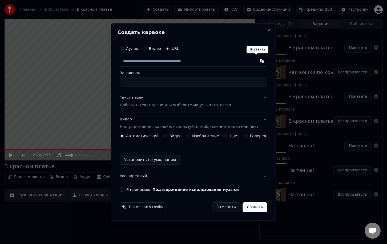
click at [257, 62] on button "button" at bounding box center [262, 61] width 11 height 10
type input "**********"
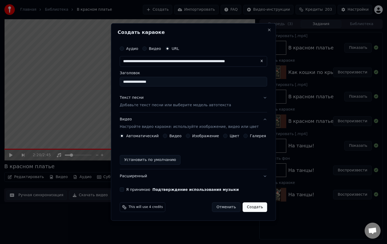
type input "**********"
click at [164, 105] on p "Добавьте текст песни или выберите модель автотекста" at bounding box center [175, 104] width 111 height 5
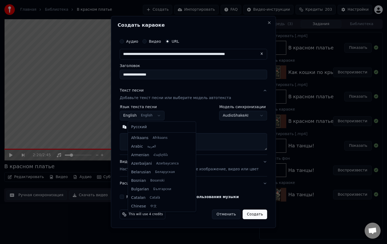
click at [152, 117] on body "Главная Библиотека В красном платье Создать Импортировать FAQ Видео-инструкции …" at bounding box center [193, 122] width 387 height 244
select select "**"
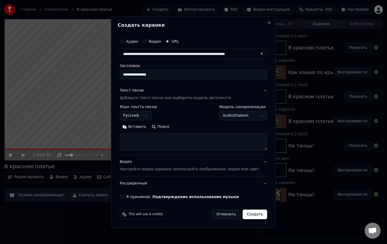
click at [143, 126] on button "Вставить" at bounding box center [134, 126] width 29 height 9
drag, startPoint x: 130, startPoint y: 139, endPoint x: 148, endPoint y: 139, distance: 17.6
click at [148, 139] on textarea at bounding box center [186, 141] width 132 height 17
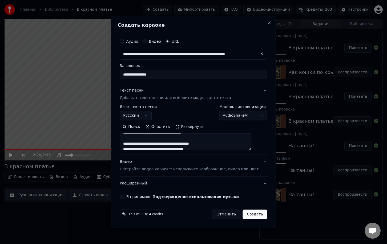
scroll to position [103, 0]
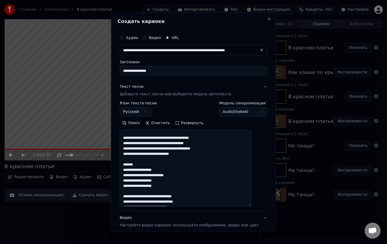
drag, startPoint x: 258, startPoint y: 149, endPoint x: 262, endPoint y: 214, distance: 65.2
click at [263, 215] on div "**********" at bounding box center [193, 121] width 165 height 219
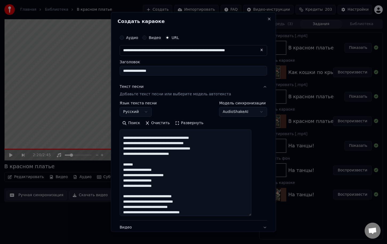
drag, startPoint x: 147, startPoint y: 165, endPoint x: 122, endPoint y: 165, distance: 25.1
click at [122, 165] on div "**********" at bounding box center [193, 121] width 165 height 219
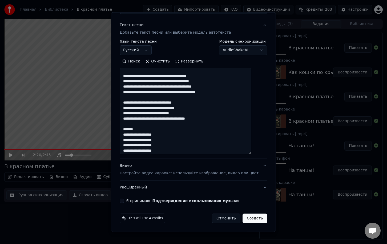
scroll to position [185, 0]
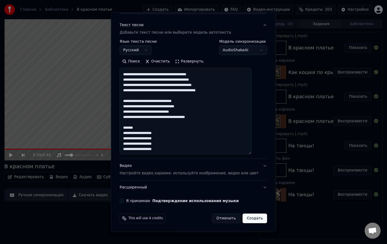
drag, startPoint x: 146, startPoint y: 126, endPoint x: 121, endPoint y: 127, distance: 25.9
click at [121, 127] on div "**********" at bounding box center [193, 121] width 165 height 219
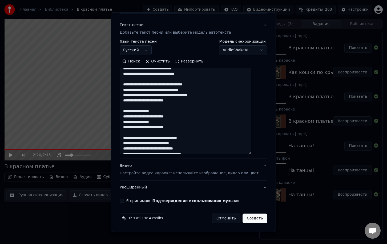
scroll to position [0, 0]
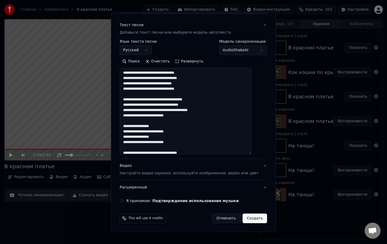
type textarea "**********"
click at [159, 176] on button "Видео Настройте видео караоке: используйте изображение, видео или цвет" at bounding box center [193, 169] width 147 height 21
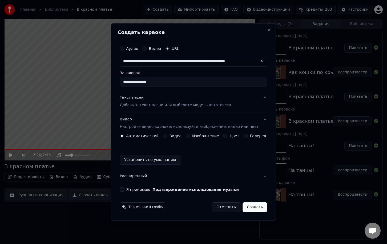
click at [190, 136] on button "Изображение" at bounding box center [188, 136] width 4 height 4
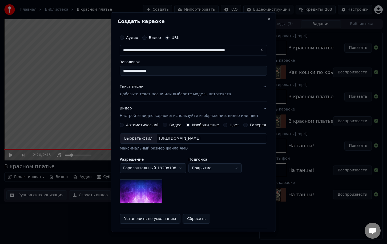
click at [146, 139] on div "Выбрать файл" at bounding box center [138, 139] width 37 height 10
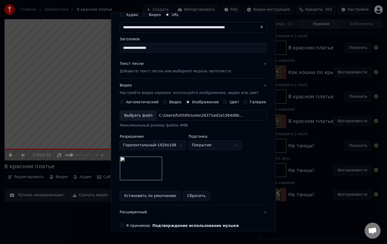
scroll to position [21, 0]
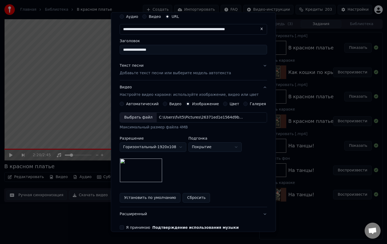
click at [124, 225] on button "Я принимаю Подтверждение использования музыки" at bounding box center [122, 227] width 4 height 4
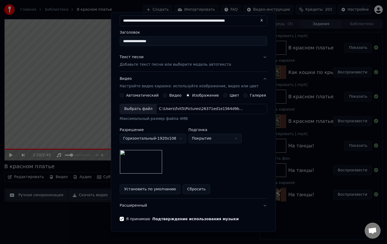
scroll to position [48, 0]
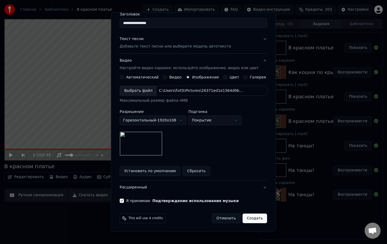
click at [243, 216] on button "Создать" at bounding box center [255, 218] width 25 height 10
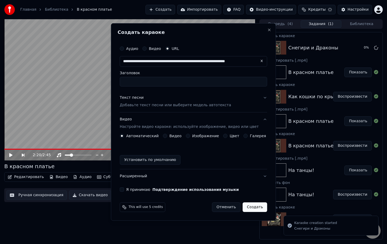
scroll to position [0, 0]
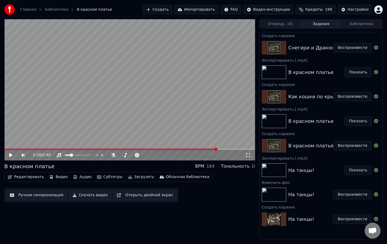
click at [96, 196] on button "Скачать видео" at bounding box center [90, 195] width 42 height 10
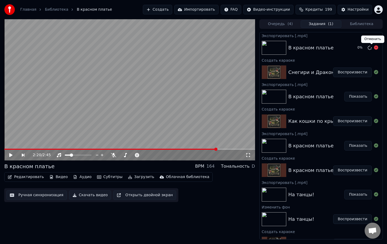
click at [374, 49] on icon at bounding box center [376, 47] width 4 height 4
click at [374, 47] on icon at bounding box center [376, 47] width 4 height 4
click at [310, 73] on div "Снегири и Драконы" at bounding box center [313, 72] width 50 height 7
click at [275, 70] on img at bounding box center [274, 72] width 25 height 14
click at [342, 72] on button "Воспроизвести" at bounding box center [352, 72] width 39 height 10
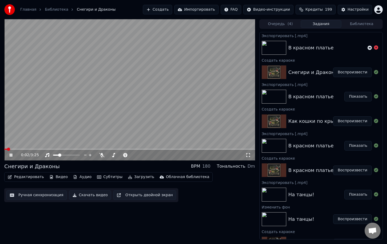
click at [21, 148] on video at bounding box center [129, 89] width 251 height 141
click at [18, 149] on span at bounding box center [129, 149] width 251 height 1
click at [24, 149] on span at bounding box center [22, 148] width 3 height 3
click at [28, 150] on span at bounding box center [28, 148] width 3 height 3
click at [9, 155] on icon at bounding box center [15, 155] width 13 height 4
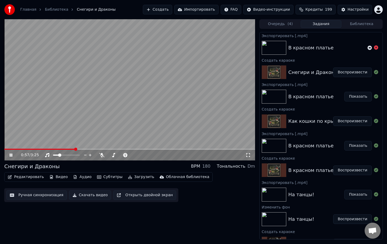
click at [80, 196] on button "Скачать видео" at bounding box center [90, 195] width 42 height 10
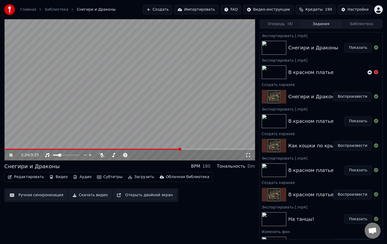
click at [11, 156] on icon at bounding box center [15, 155] width 13 height 4
click at [172, 10] on button "Создать" at bounding box center [157, 10] width 29 height 10
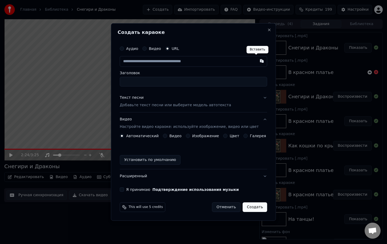
click at [257, 61] on button "button" at bounding box center [262, 61] width 11 height 10
type input "**********"
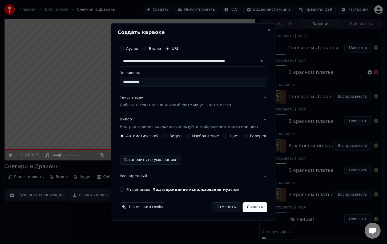
click at [160, 105] on p "Добавьте текст песни или выберите модель автотекста" at bounding box center [175, 104] width 111 height 5
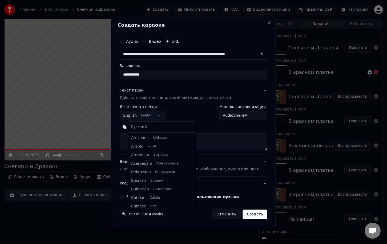
click at [152, 114] on body "Главная Библиотека Снегири и Драконы Создать Импортировать FAQ Видео-инструкции…" at bounding box center [193, 122] width 387 height 244
select select "**"
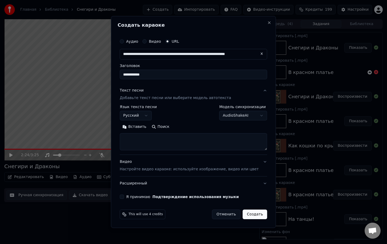
click at [143, 128] on button "Вставить" at bounding box center [134, 126] width 29 height 9
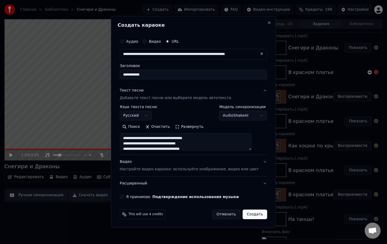
drag, startPoint x: 258, startPoint y: 150, endPoint x: 260, endPoint y: 167, distance: 17.7
click at [261, 170] on div "**********" at bounding box center [194, 117] width 152 height 167
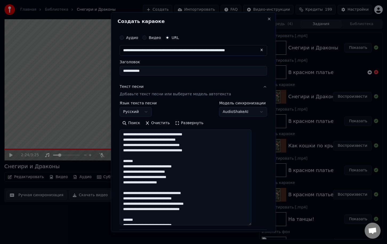
drag, startPoint x: 258, startPoint y: 149, endPoint x: 244, endPoint y: 214, distance: 67.2
click at [268, 225] on div "**********" at bounding box center [193, 121] width 165 height 219
drag, startPoint x: 152, startPoint y: 160, endPoint x: 149, endPoint y: 162, distance: 3.0
click at [152, 160] on textarea at bounding box center [186, 178] width 132 height 98
click at [149, 162] on textarea at bounding box center [186, 178] width 132 height 98
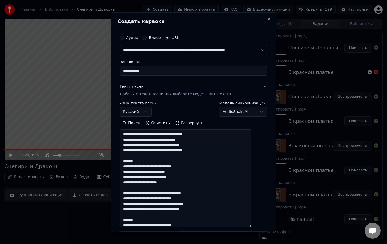
drag, startPoint x: 146, startPoint y: 161, endPoint x: 129, endPoint y: 162, distance: 16.6
click at [129, 162] on textarea at bounding box center [186, 178] width 132 height 98
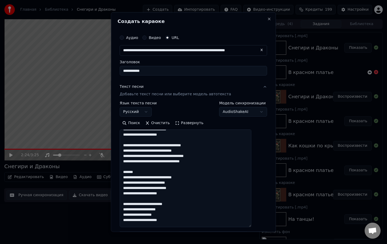
scroll to position [53, 0]
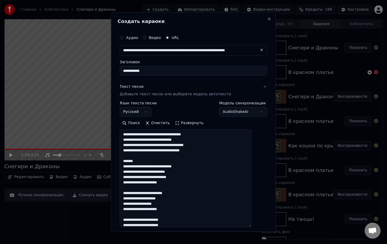
drag, startPoint x: 138, startPoint y: 162, endPoint x: 125, endPoint y: 163, distance: 12.8
click at [125, 163] on textarea at bounding box center [186, 178] width 132 height 98
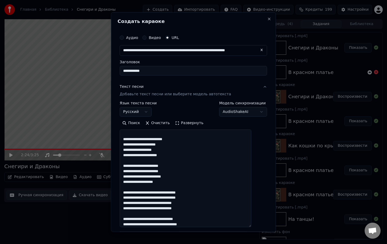
scroll to position [133, 0]
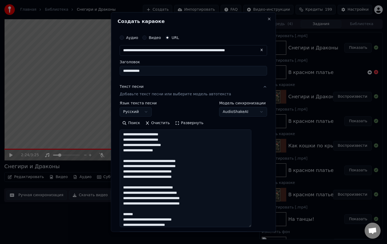
click at [149, 214] on textarea at bounding box center [186, 178] width 132 height 98
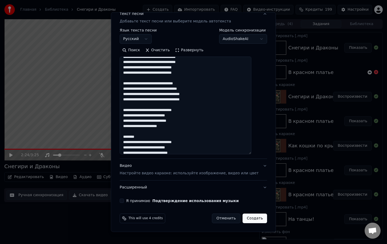
scroll to position [174, 0]
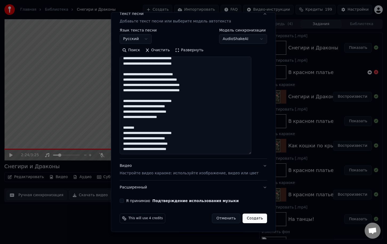
type textarea "**********"
click at [142, 172] on p "Настройте видео караоке: используйте изображение, видео или цвет" at bounding box center [189, 172] width 139 height 5
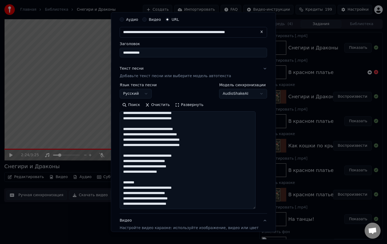
scroll to position [0, 0]
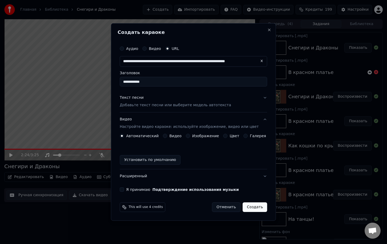
click at [192, 136] on div "Изображение" at bounding box center [202, 136] width 33 height 4
click at [190, 136] on button "Изображение" at bounding box center [188, 136] width 4 height 4
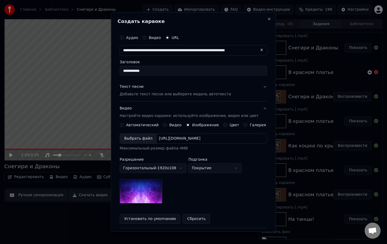
click at [146, 139] on div "Выбрать файл" at bounding box center [138, 139] width 37 height 10
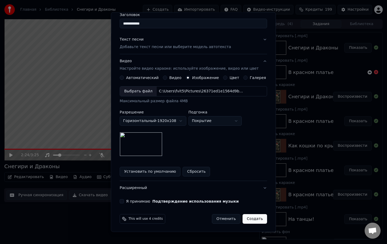
scroll to position [48, 0]
click at [129, 201] on div "Я принимаю Подтверждение использования музыки" at bounding box center [193, 200] width 147 height 4
click at [124, 201] on button "Я принимаю Подтверждение использования музыки" at bounding box center [122, 200] width 4 height 4
click at [248, 219] on button "Создать" at bounding box center [255, 218] width 25 height 10
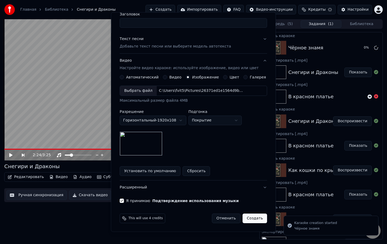
scroll to position [0, 0]
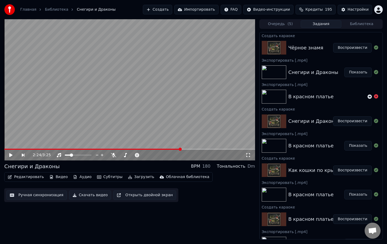
click at [338, 48] on button "Воспроизвести" at bounding box center [352, 48] width 39 height 10
click at [103, 149] on span at bounding box center [129, 149] width 251 height 1
click at [10, 155] on icon at bounding box center [11, 154] width 3 height 3
click at [82, 193] on button "Скачать видео" at bounding box center [90, 195] width 42 height 10
